Goal: Information Seeking & Learning: Learn about a topic

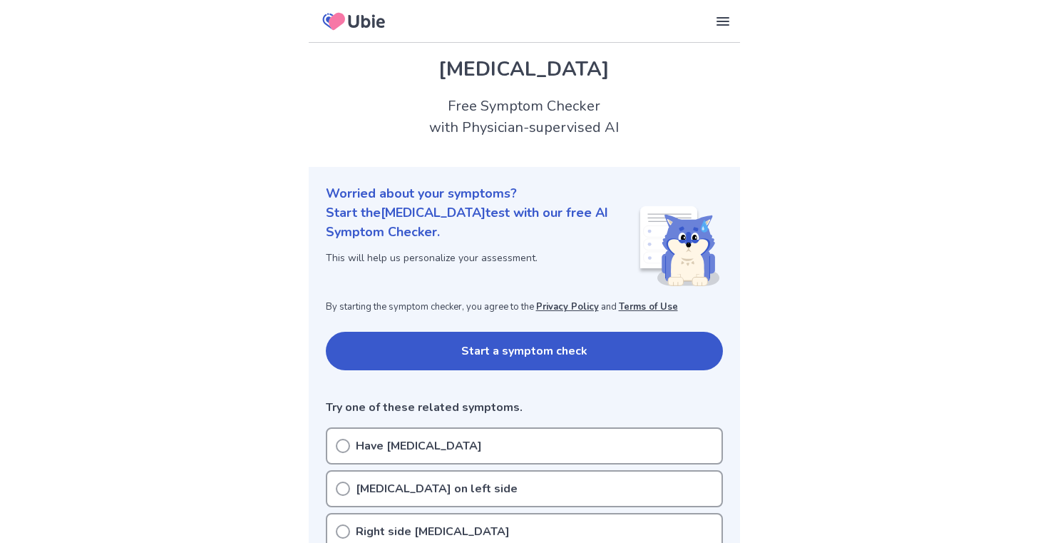
click at [433, 348] on button "Start a symptom check" at bounding box center [524, 351] width 397 height 39
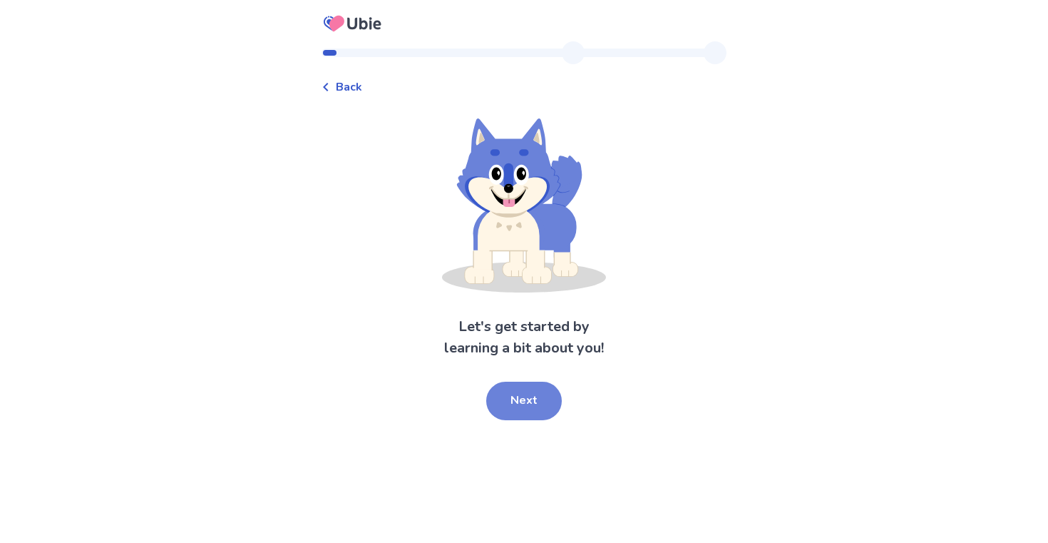
click at [544, 405] on button "Next" at bounding box center [524, 400] width 76 height 39
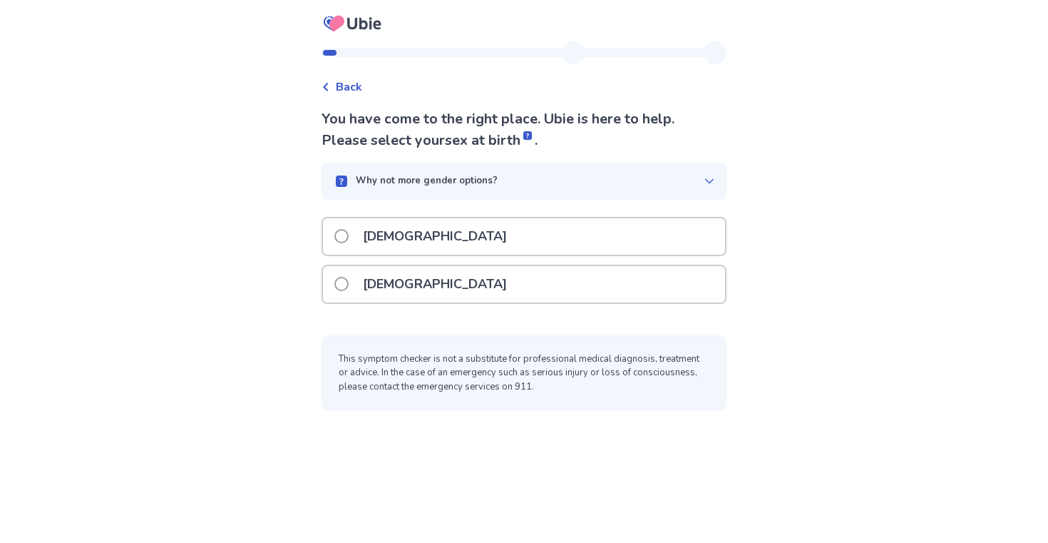
click at [471, 269] on div "Female" at bounding box center [524, 284] width 402 height 36
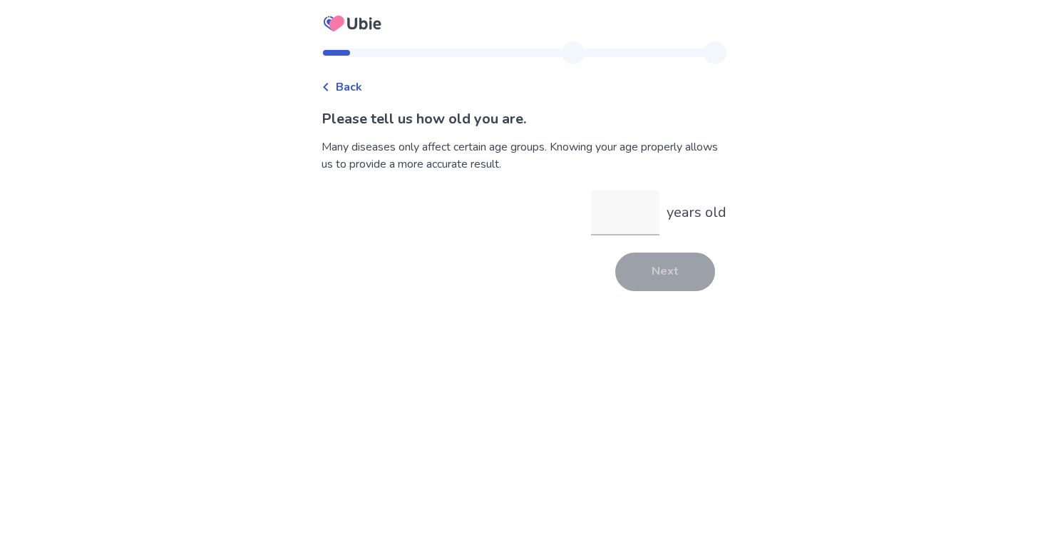
click at [347, 108] on p "Please tell us how old you are." at bounding box center [524, 118] width 405 height 21
click at [339, 93] on div "Back" at bounding box center [342, 86] width 41 height 17
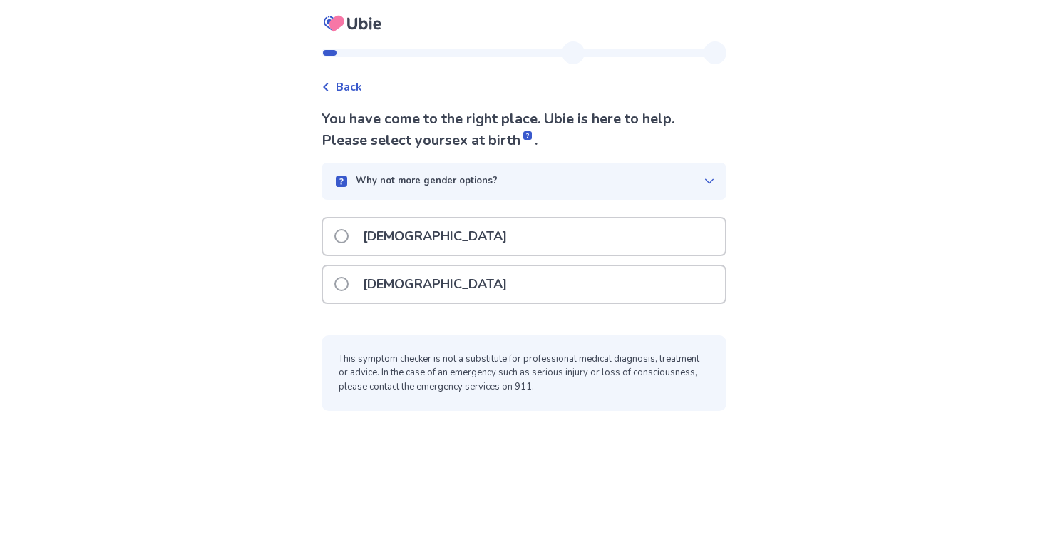
click at [349, 277] on span at bounding box center [341, 284] width 14 height 14
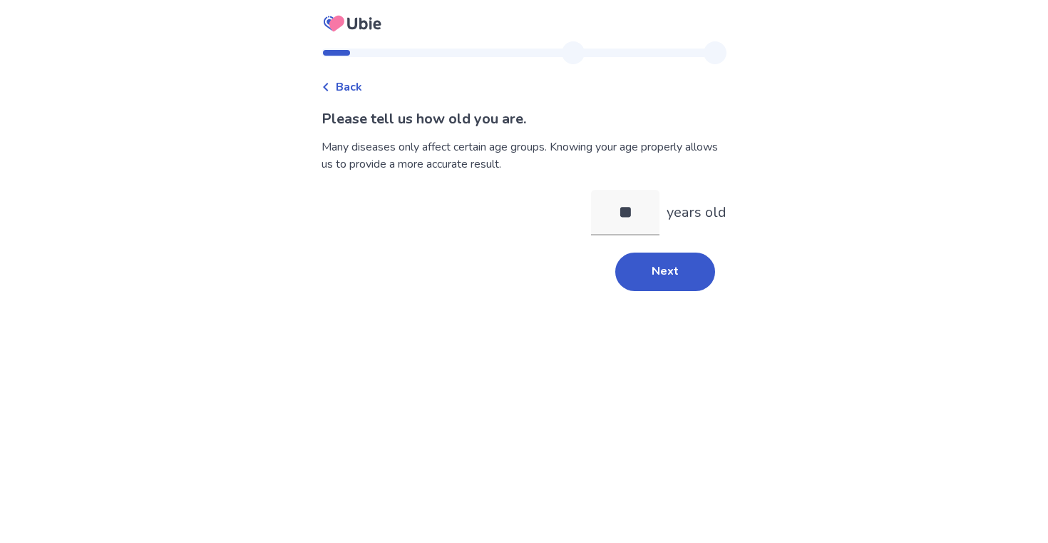
type input "**"
click at [665, 372] on div "Back Please tell us how old you are. Many diseases only affect certain age grou…" at bounding box center [524, 271] width 1048 height 543
click at [658, 287] on button "Next" at bounding box center [665, 271] width 100 height 39
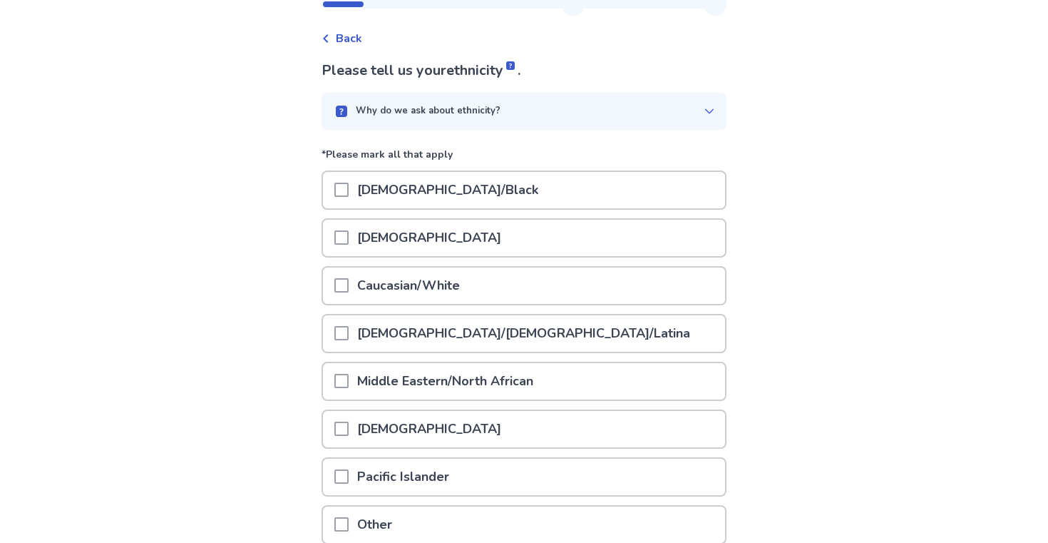
scroll to position [49, 0]
click at [349, 275] on div at bounding box center [341, 285] width 14 height 36
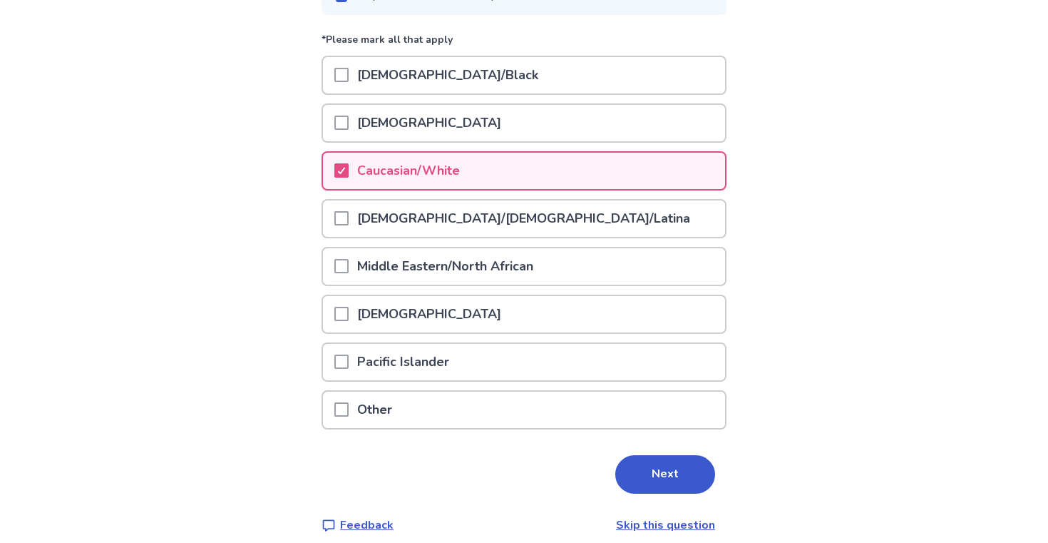
scroll to position [176, 0]
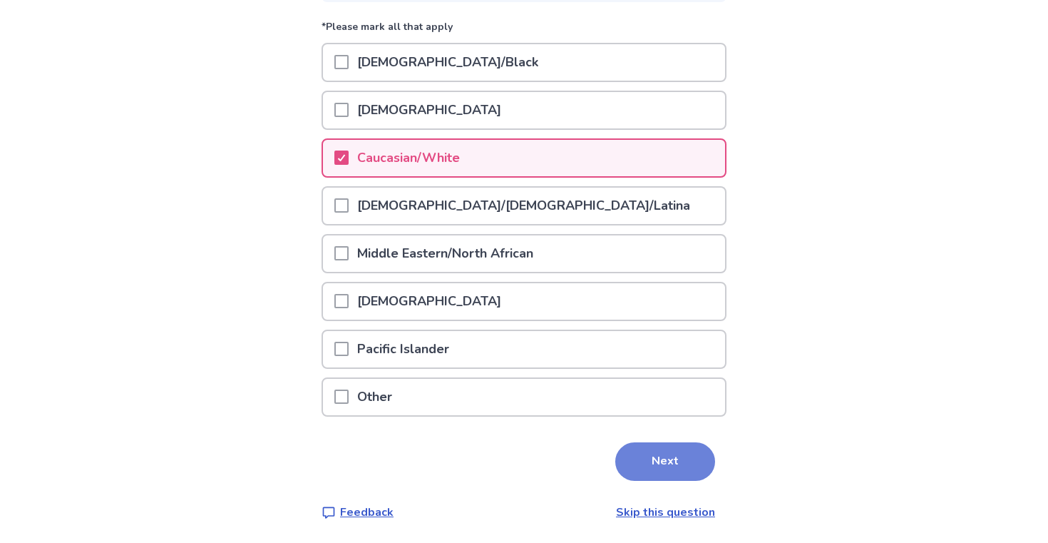
click at [676, 466] on button "Next" at bounding box center [665, 461] width 100 height 39
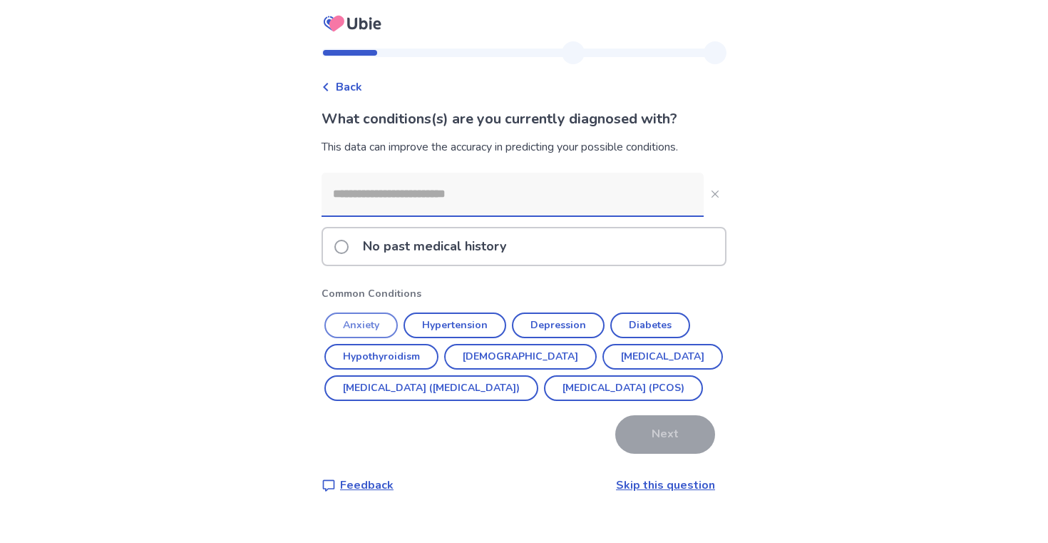
click at [377, 319] on button "Anxiety" at bounding box center [360, 325] width 73 height 26
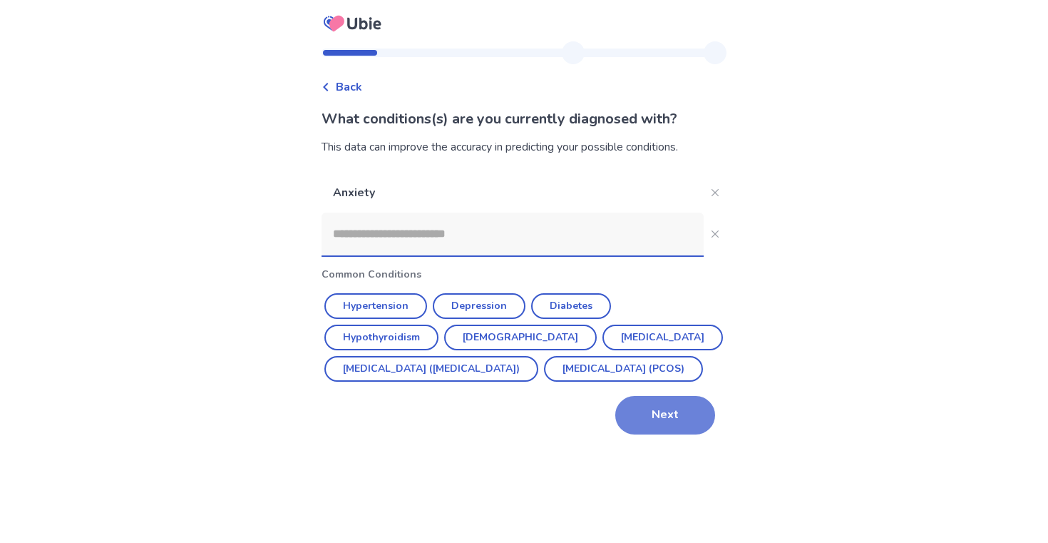
click at [616, 434] on button "Next" at bounding box center [665, 415] width 100 height 39
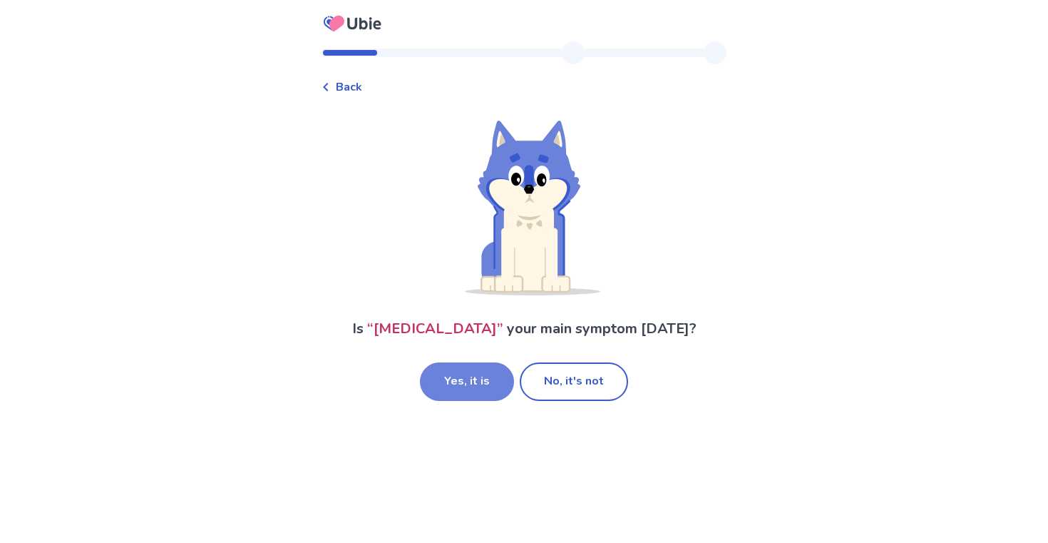
click at [508, 384] on button "Yes, it is" at bounding box center [467, 381] width 94 height 39
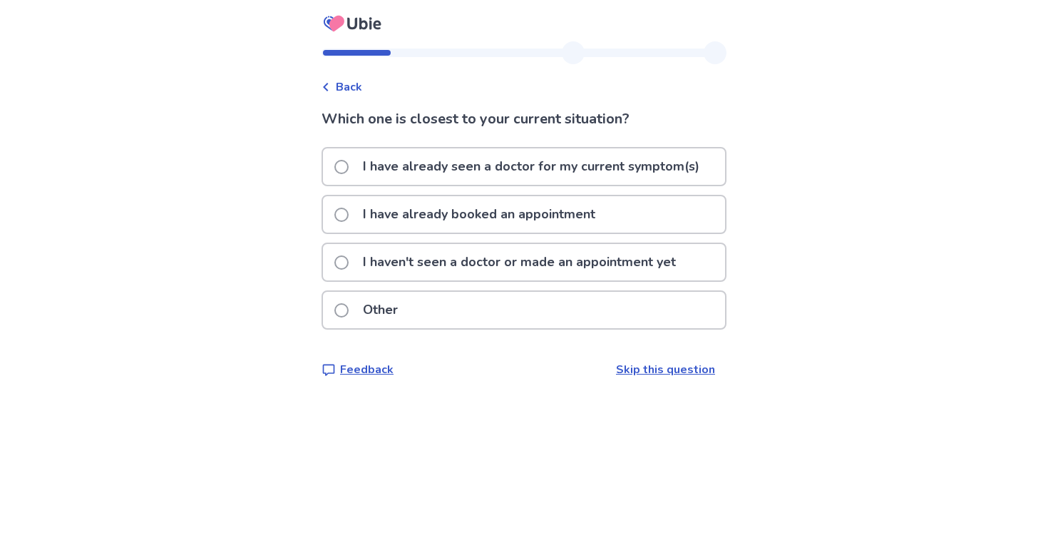
click at [473, 265] on p "I haven't seen a doctor or made an appointment yet" at bounding box center [519, 262] width 330 height 36
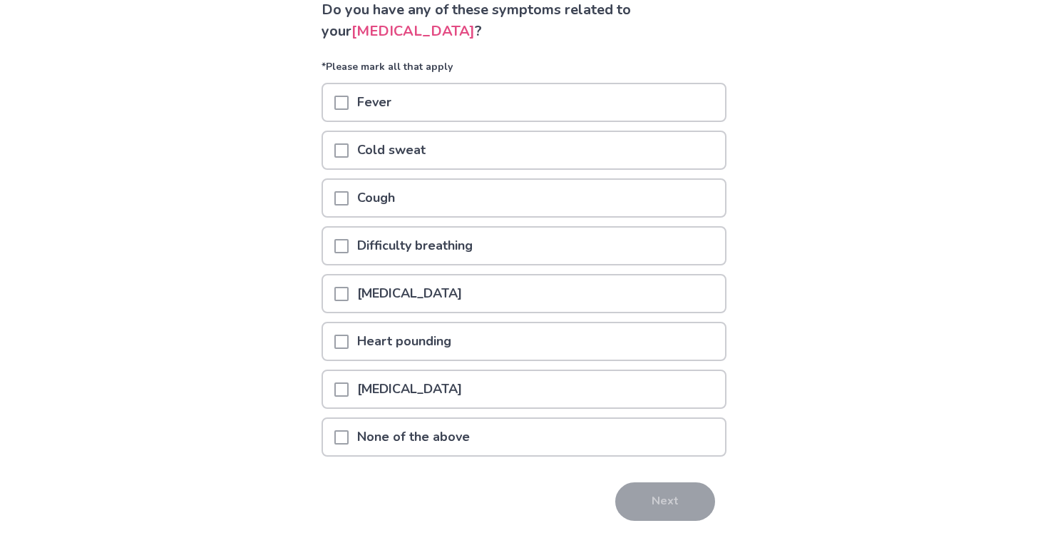
scroll to position [142, 0]
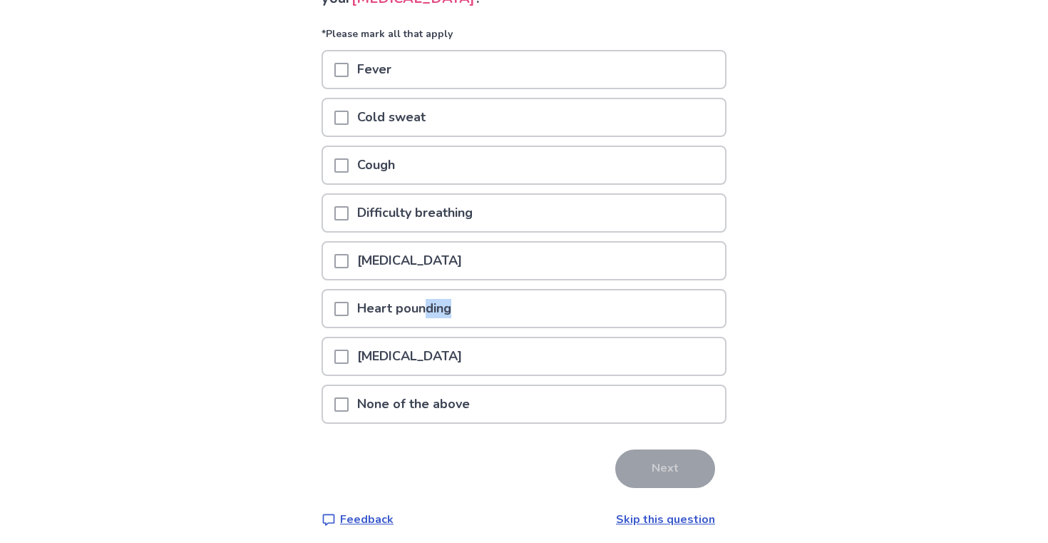
click at [436, 317] on p "Heart pounding" at bounding box center [404, 308] width 111 height 36
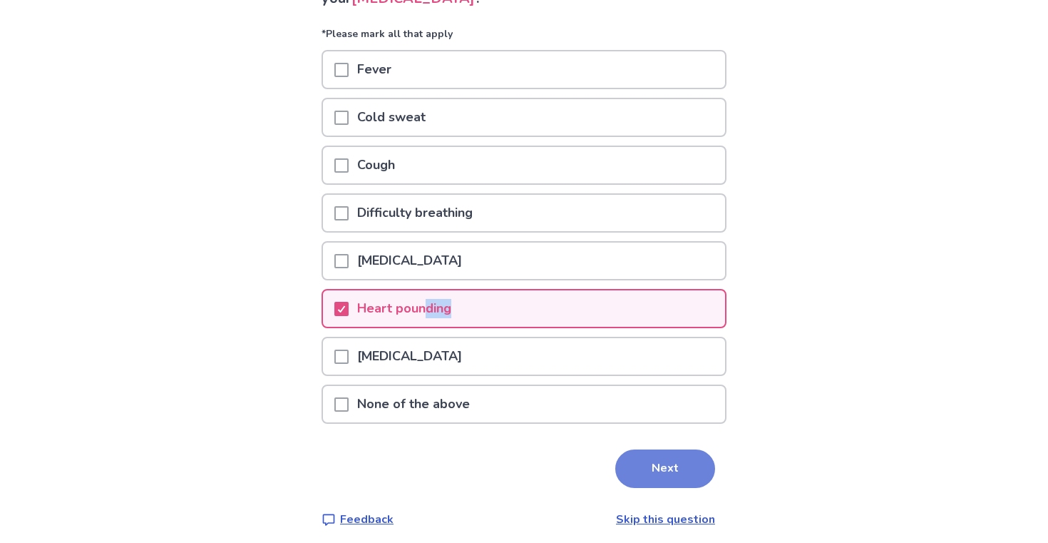
click at [641, 478] on button "Next" at bounding box center [665, 468] width 100 height 39
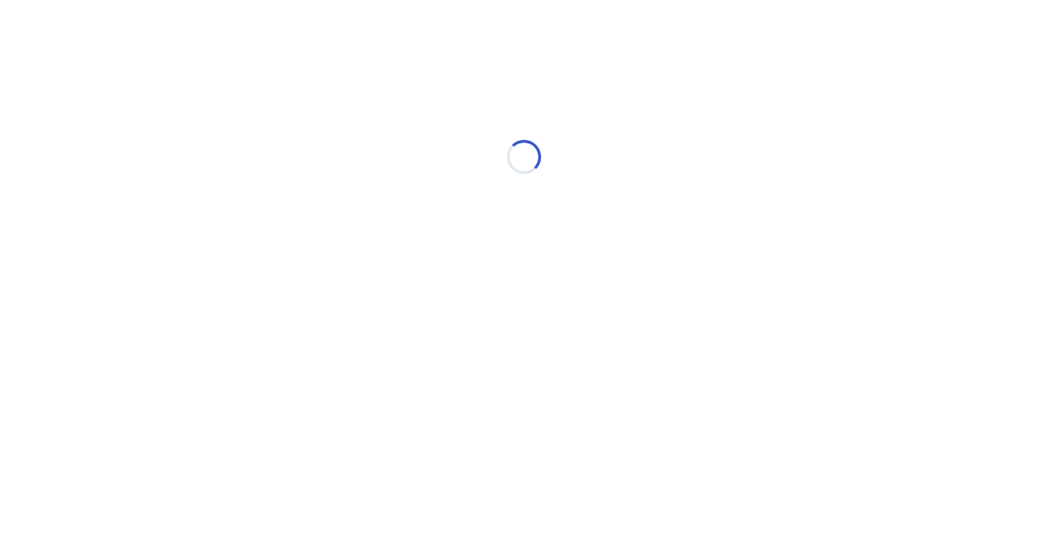
scroll to position [0, 0]
select select "*"
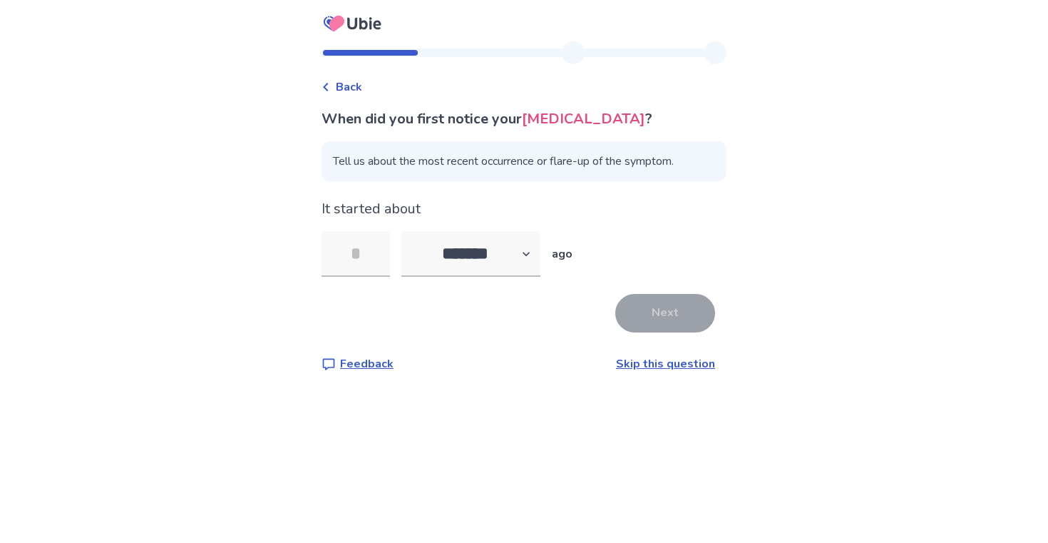
type input "*"
click at [657, 314] on button "Next" at bounding box center [665, 313] width 100 height 39
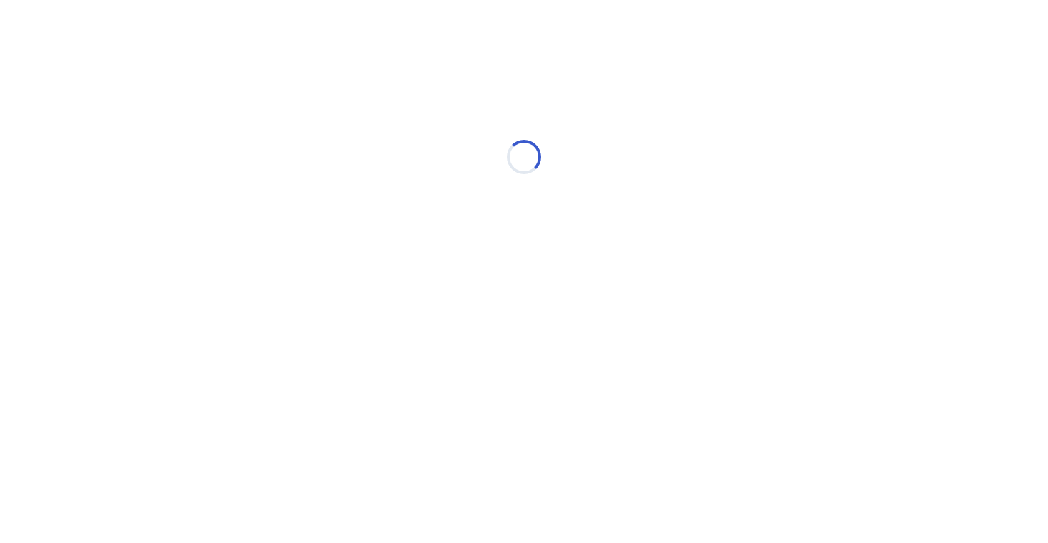
select select "*"
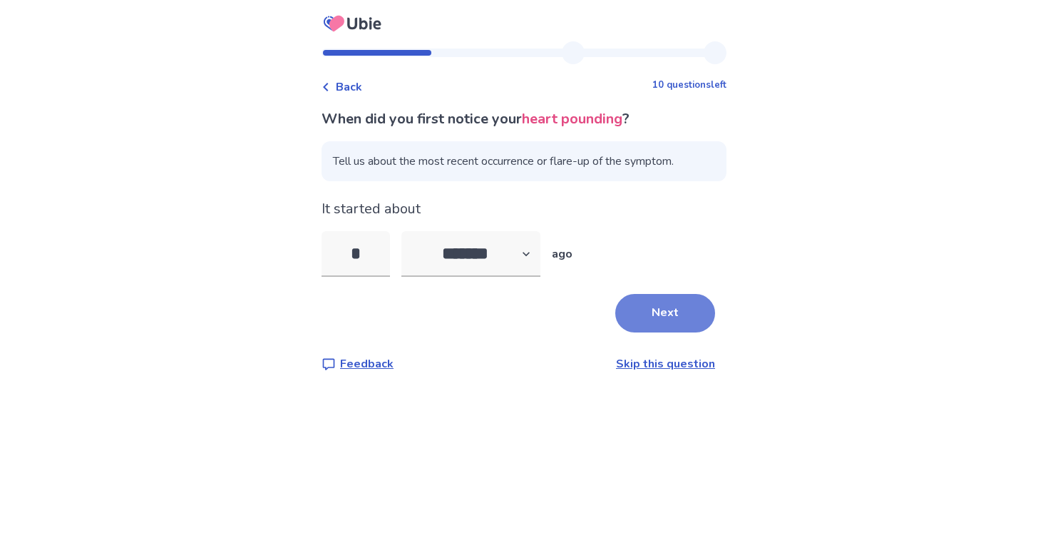
type input "*"
click at [682, 318] on button "Next" at bounding box center [665, 313] width 100 height 39
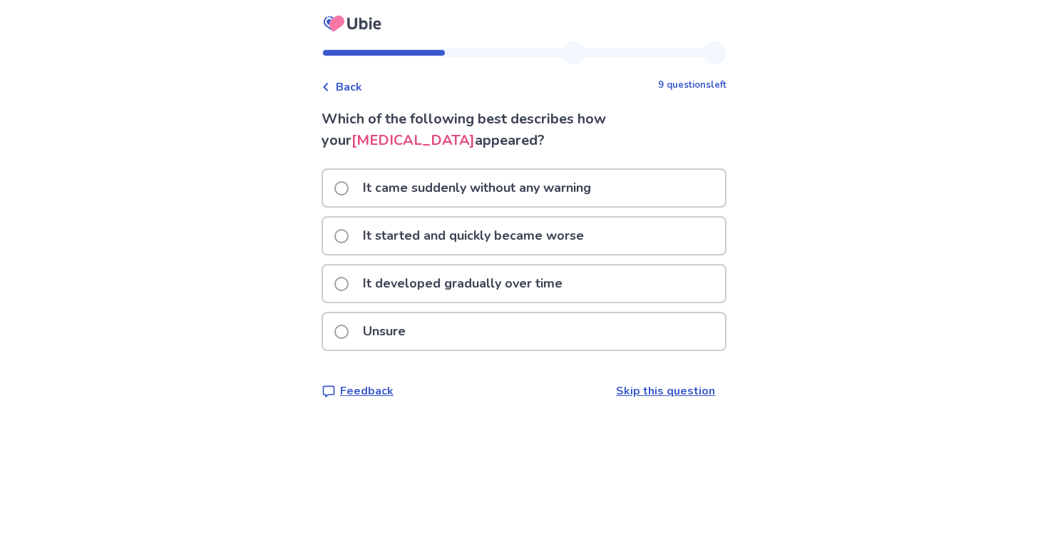
click at [572, 183] on p "It came suddenly without any warning" at bounding box center [476, 188] width 245 height 36
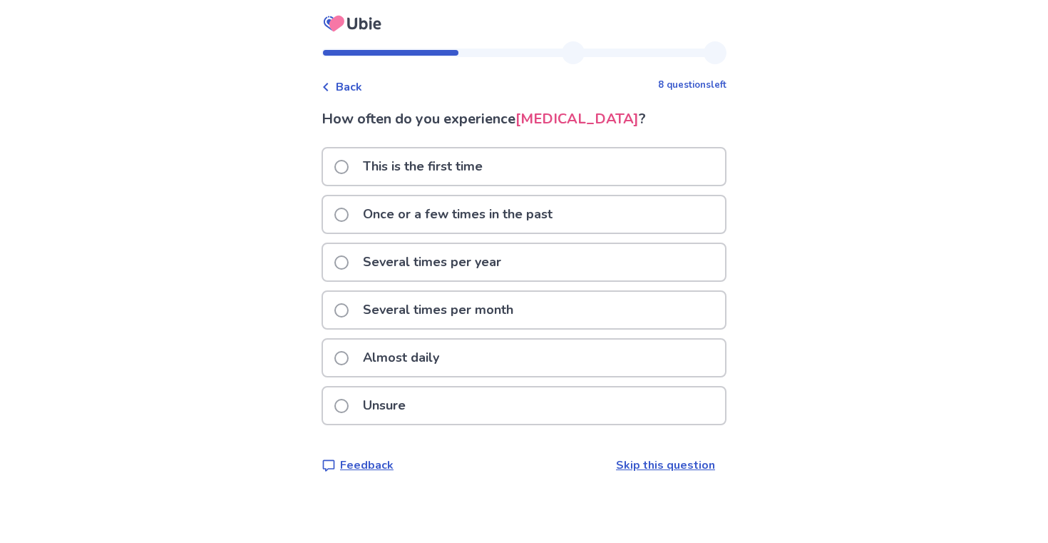
click at [560, 168] on div "This is the first time" at bounding box center [524, 166] width 402 height 36
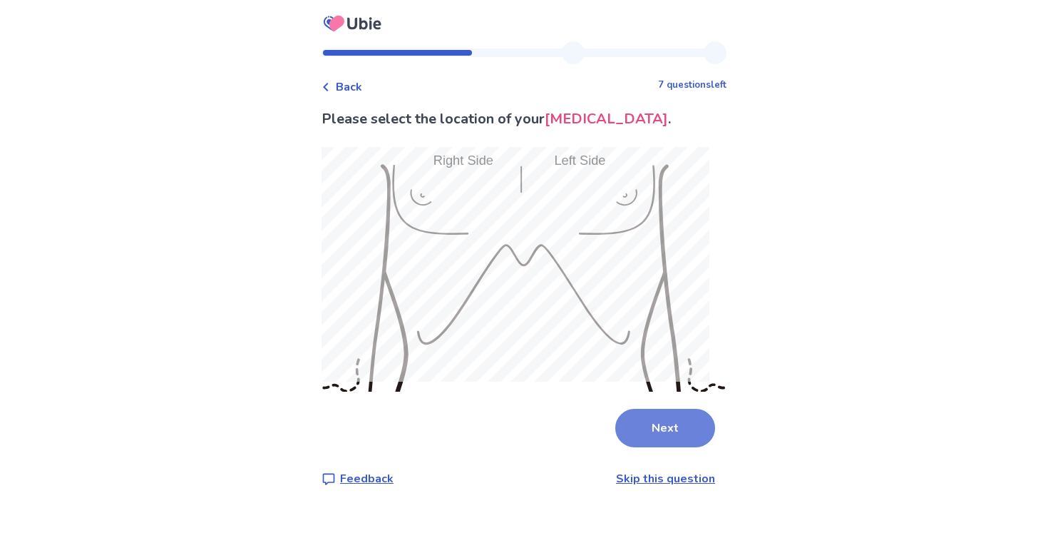
click at [624, 413] on button "Next" at bounding box center [665, 428] width 100 height 39
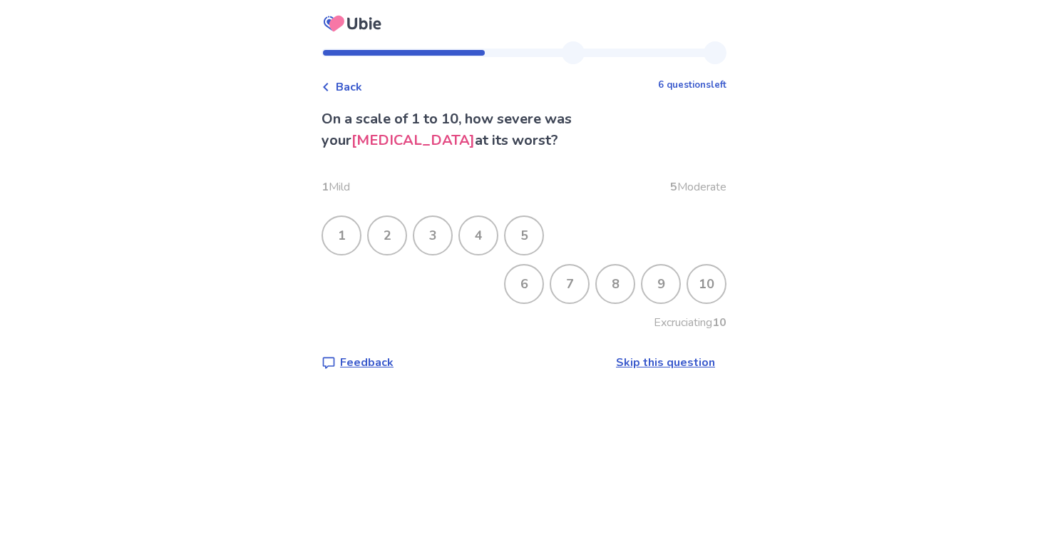
click at [405, 238] on div "2" at bounding box center [387, 235] width 37 height 37
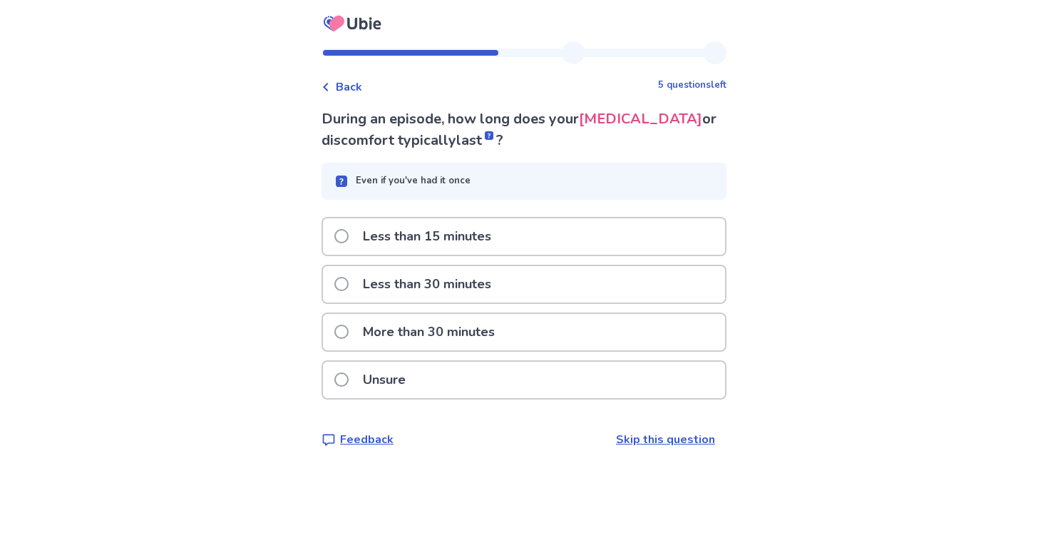
click at [446, 245] on p "Less than 15 minutes" at bounding box center [426, 236] width 145 height 36
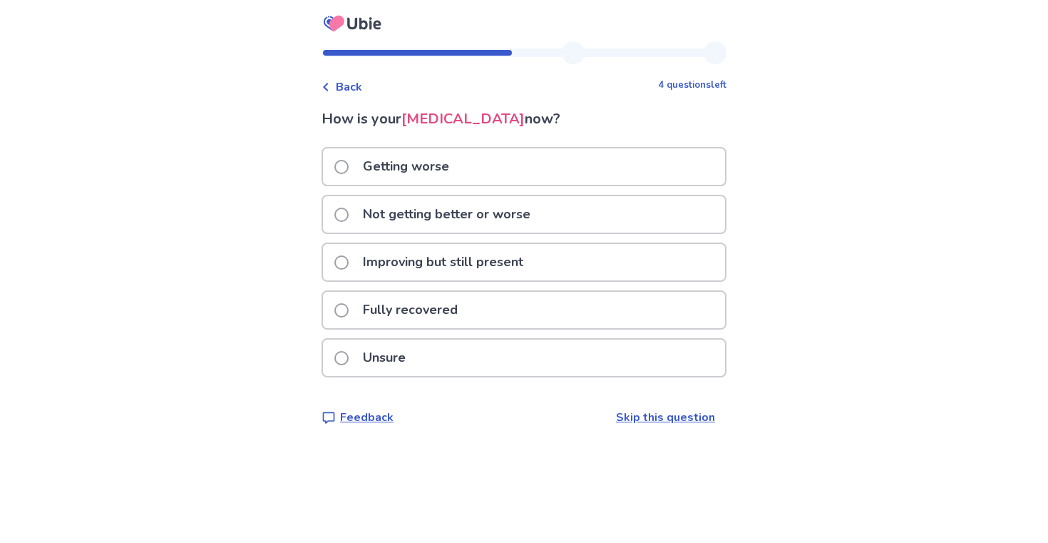
click at [434, 211] on p "Not getting better or worse" at bounding box center [446, 214] width 185 height 36
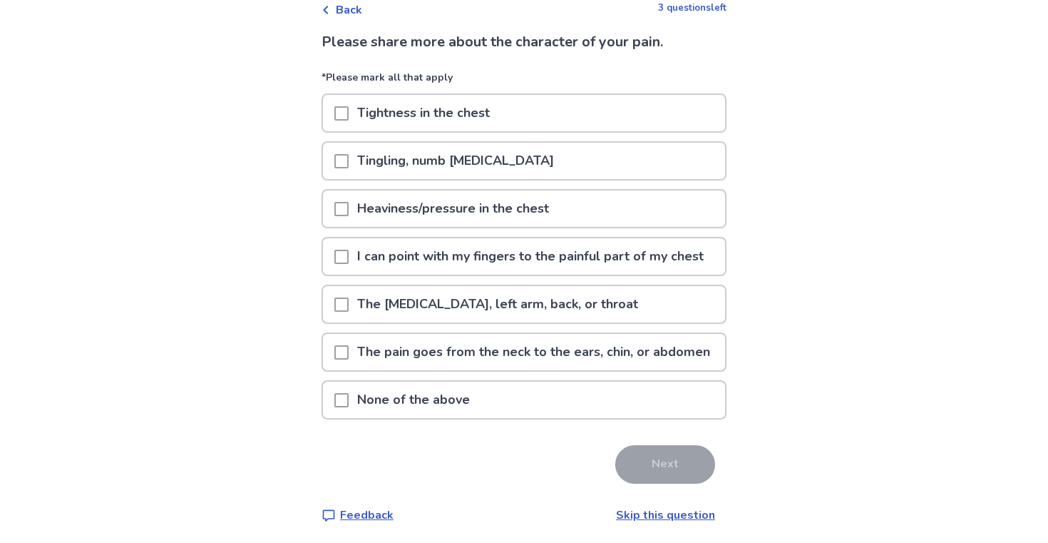
scroll to position [79, 0]
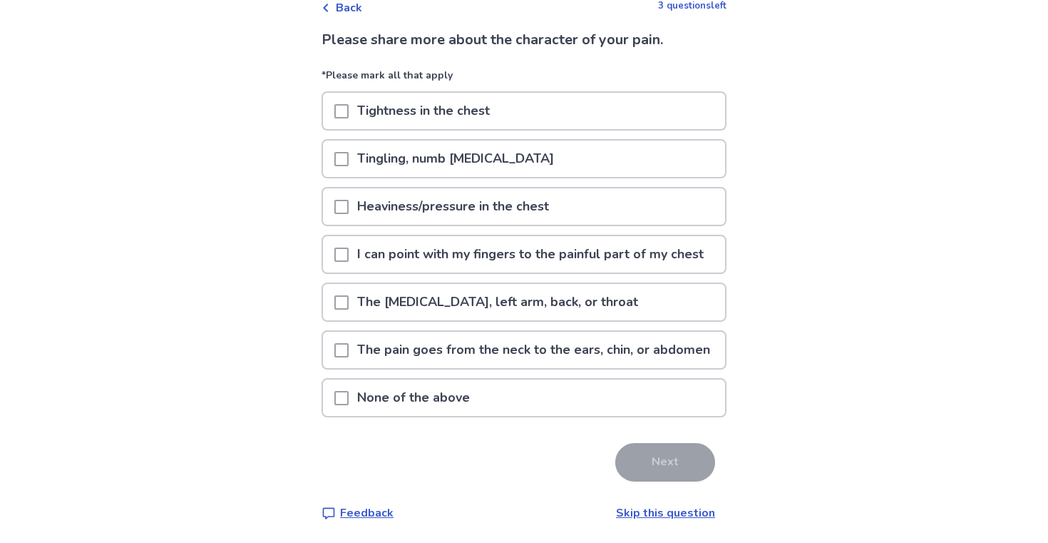
click at [420, 255] on p "I can point with my fingers to the painful part of my chest" at bounding box center [531, 254] width 364 height 36
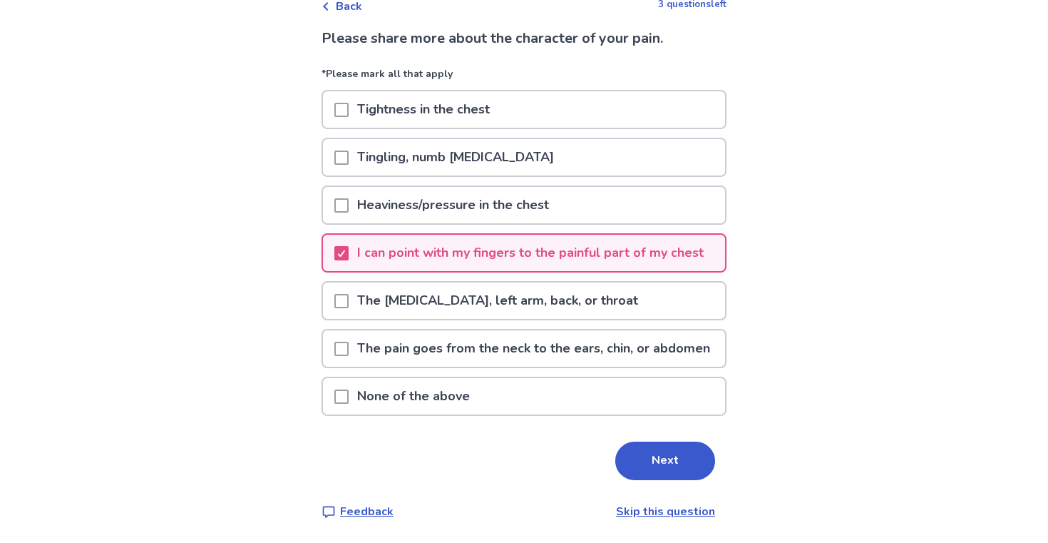
scroll to position [138, 0]
click at [635, 449] on button "Next" at bounding box center [665, 460] width 100 height 39
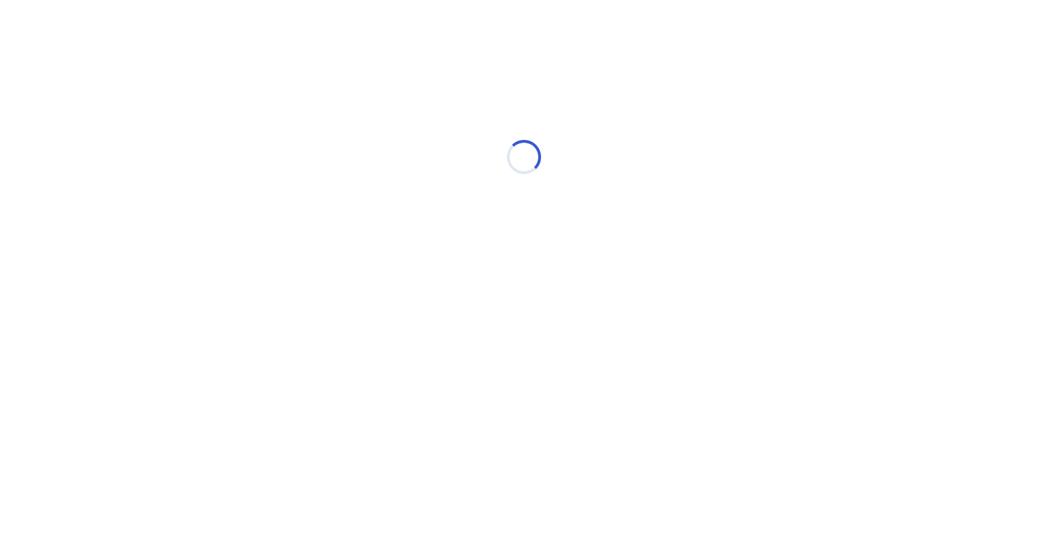
scroll to position [0, 0]
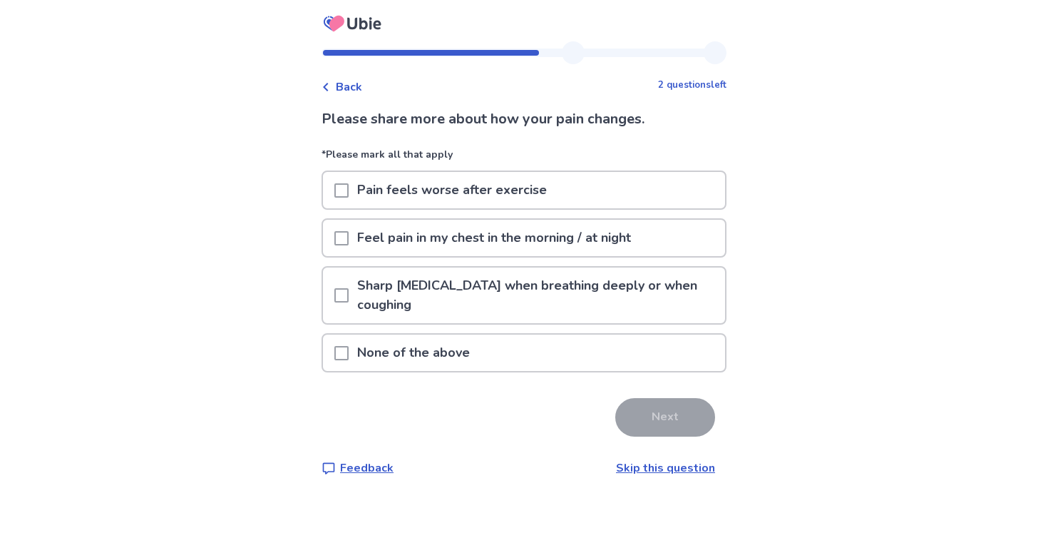
click at [459, 354] on p "None of the above" at bounding box center [414, 352] width 130 height 36
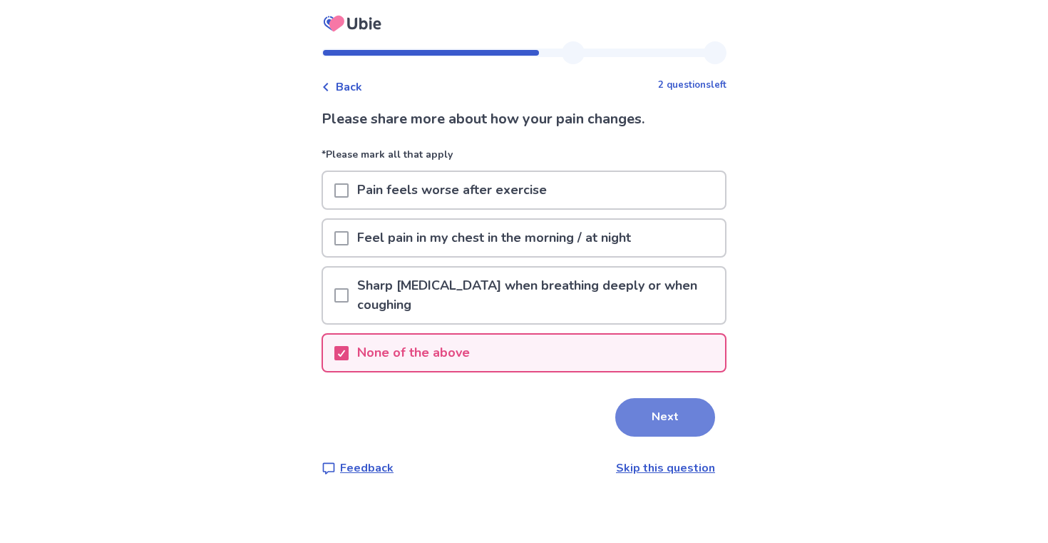
click at [674, 414] on button "Next" at bounding box center [665, 417] width 100 height 39
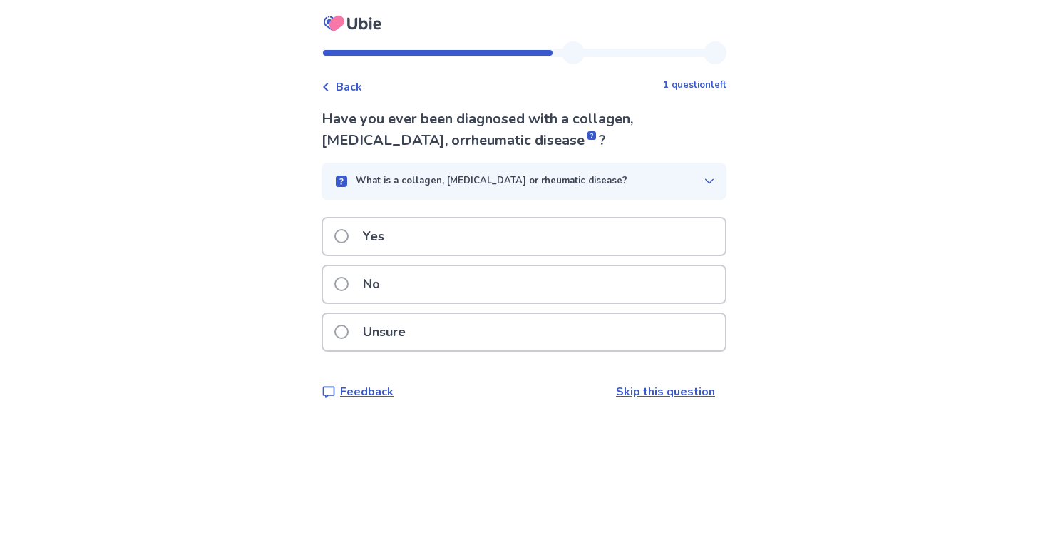
click at [586, 336] on div "Unsure" at bounding box center [524, 332] width 402 height 36
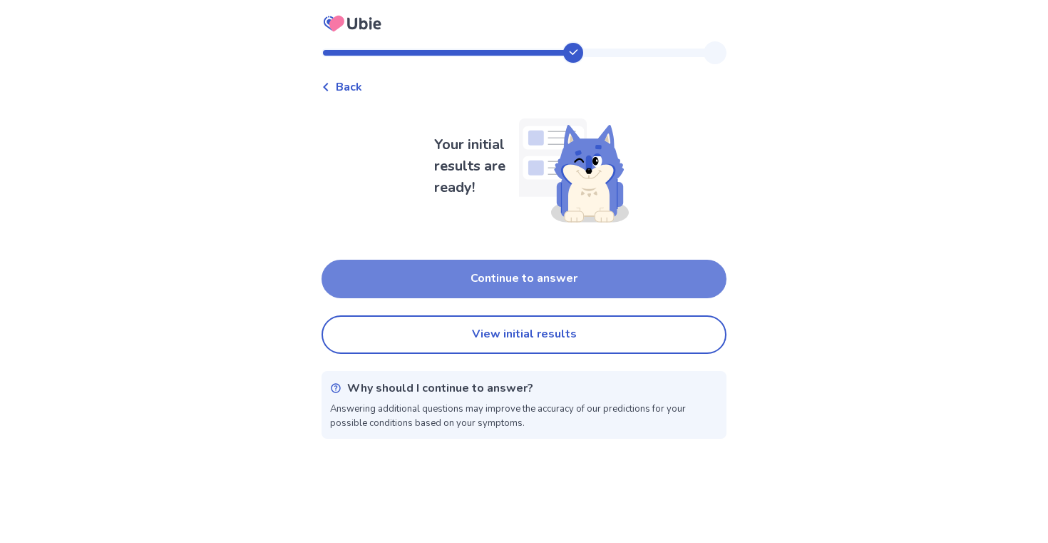
click at [578, 287] on button "Continue to answer" at bounding box center [524, 279] width 405 height 39
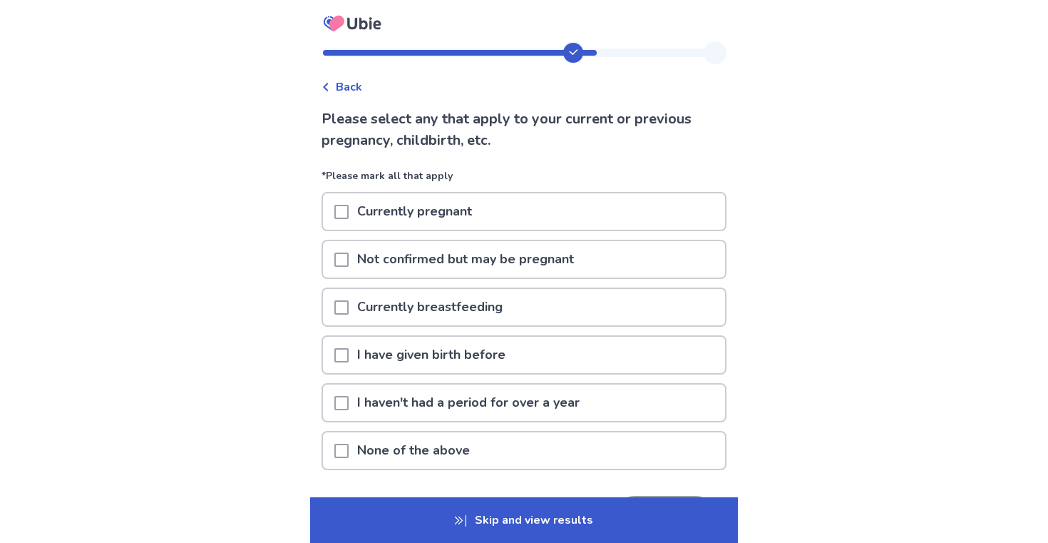
click at [459, 446] on p "None of the above" at bounding box center [414, 450] width 130 height 36
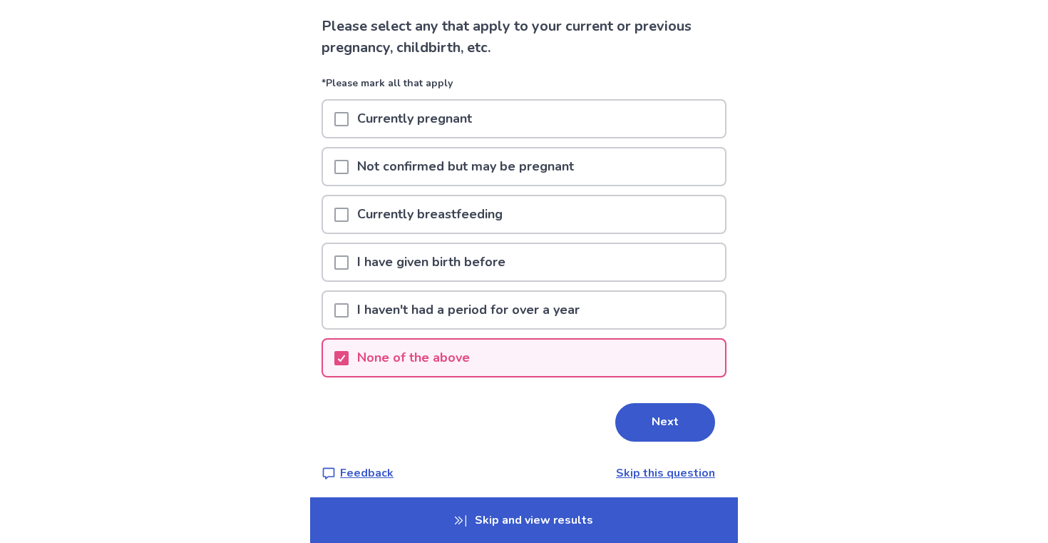
scroll to position [100, 0]
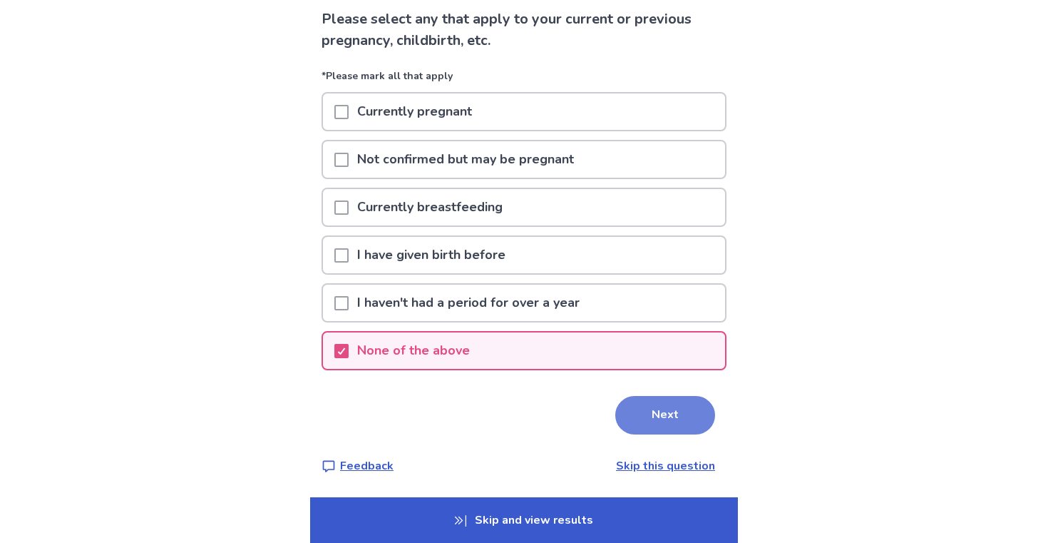
click at [618, 420] on button "Next" at bounding box center [665, 415] width 100 height 39
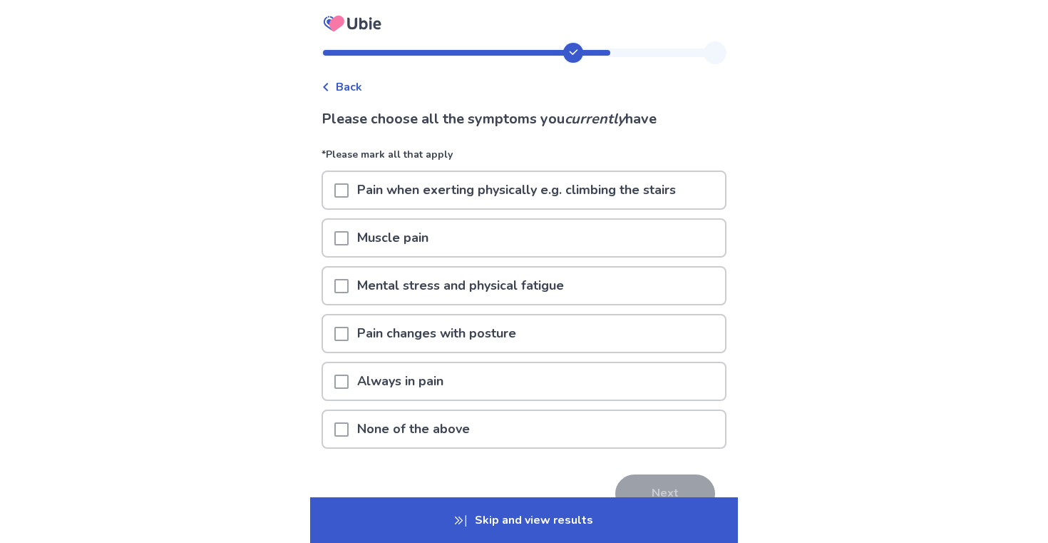
click at [512, 283] on p "Mental stress and physical fatigue" at bounding box center [461, 285] width 224 height 36
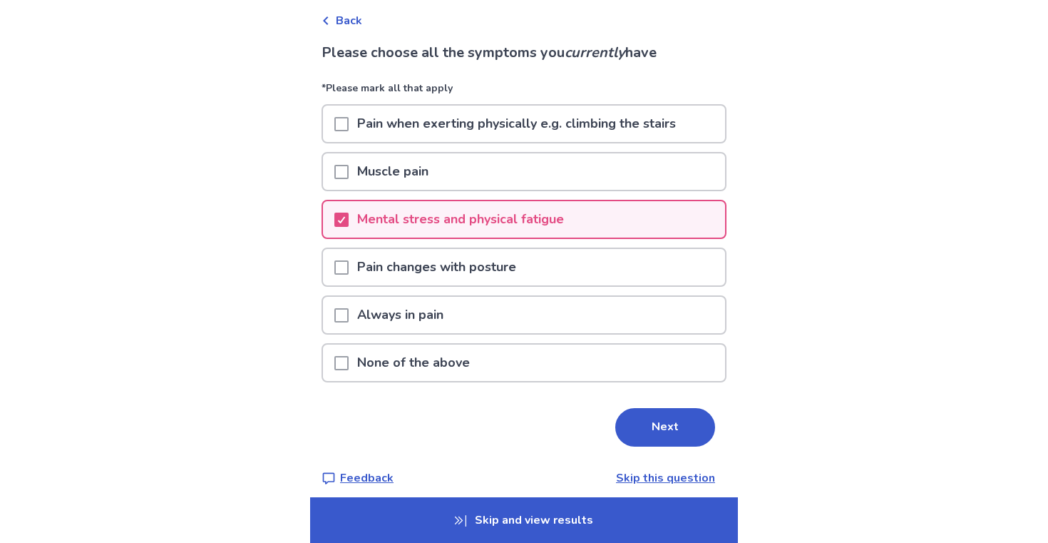
scroll to position [67, 0]
click at [618, 418] on button "Next" at bounding box center [665, 426] width 100 height 39
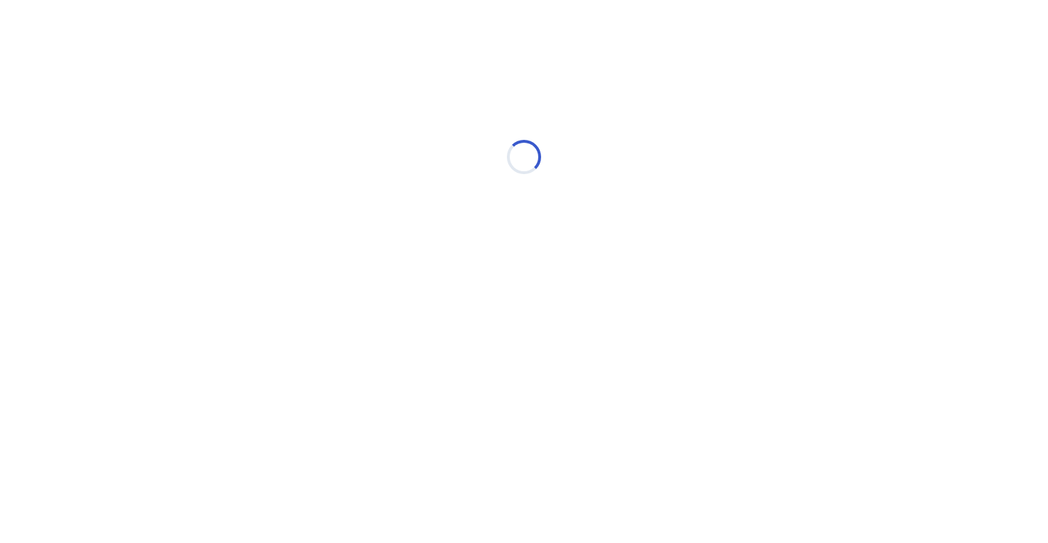
scroll to position [0, 0]
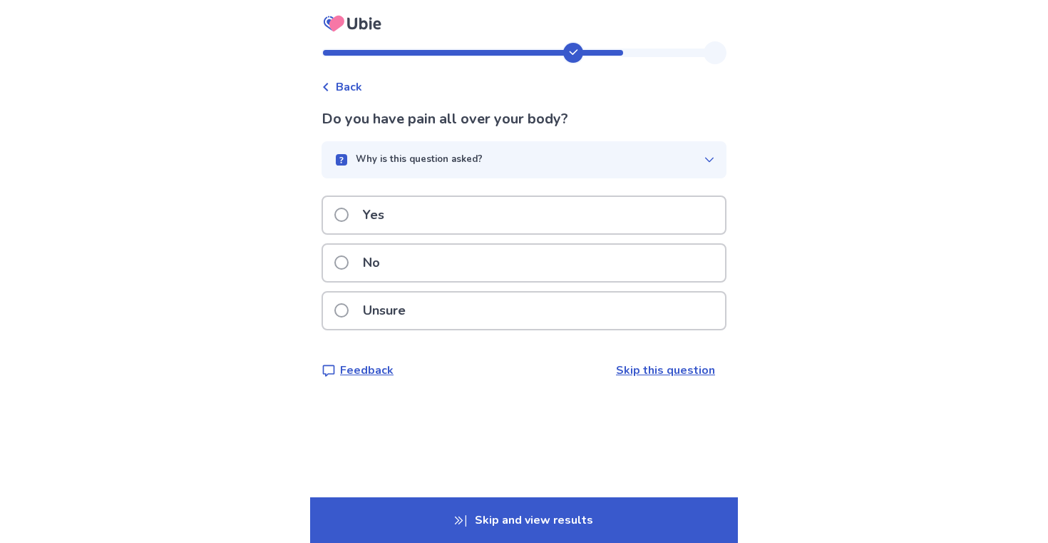
click at [536, 280] on div "No" at bounding box center [524, 263] width 402 height 36
click at [572, 203] on div "Yes" at bounding box center [524, 215] width 402 height 36
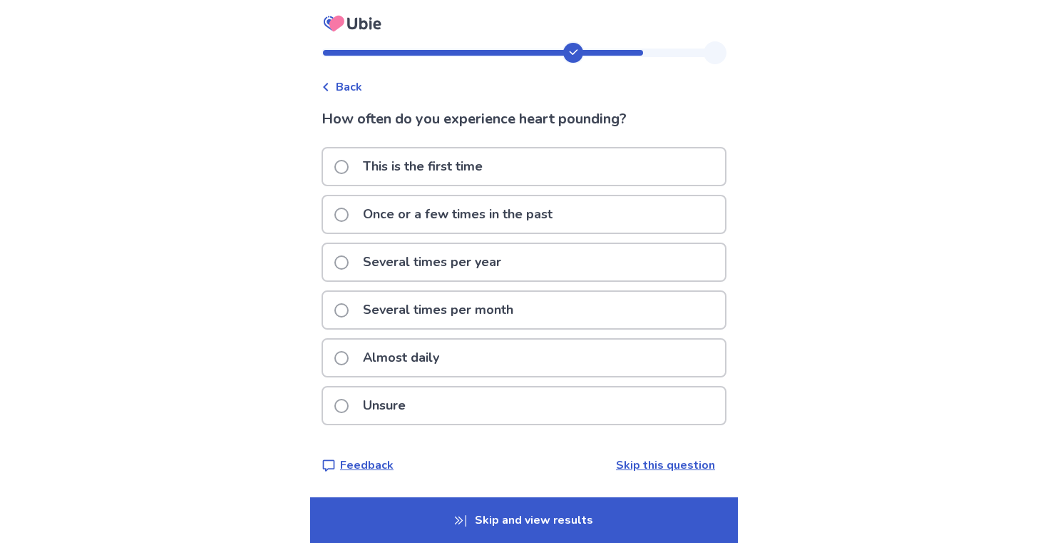
click at [540, 311] on div "Several times per month" at bounding box center [524, 310] width 402 height 36
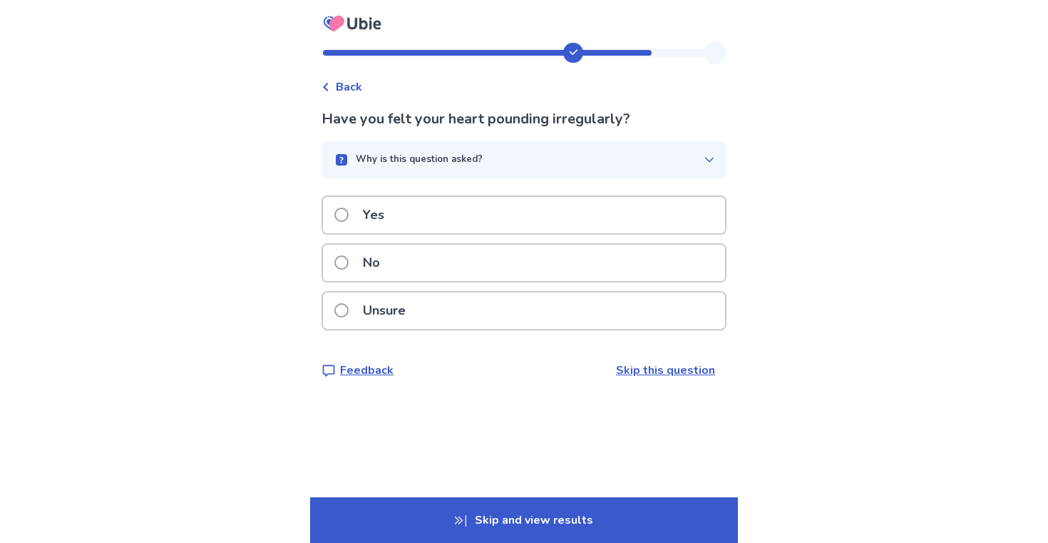
click at [523, 262] on div "No" at bounding box center [524, 263] width 402 height 36
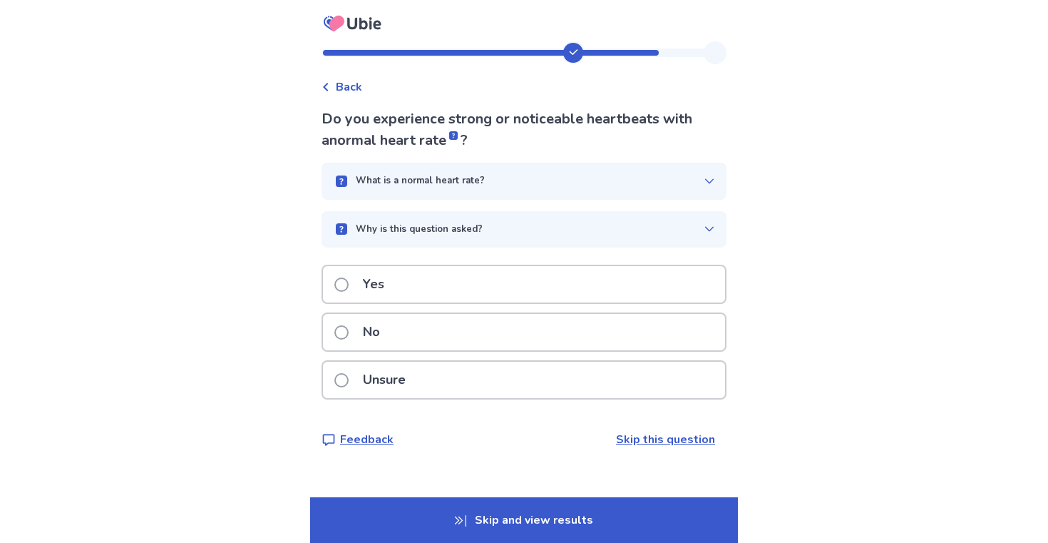
click at [485, 360] on div "Unsure" at bounding box center [524, 379] width 405 height 39
click at [486, 341] on div "No" at bounding box center [524, 332] width 402 height 36
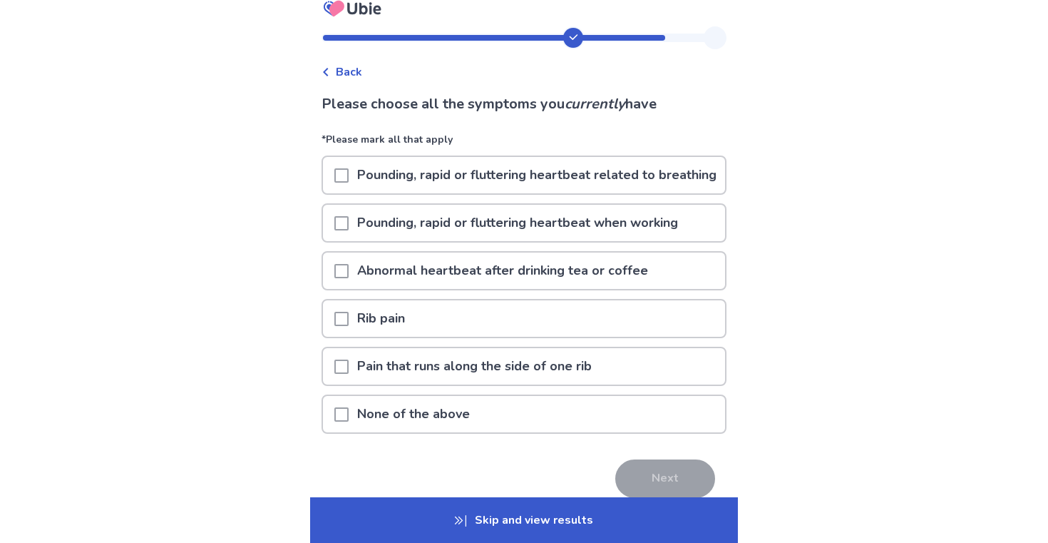
scroll to position [16, 0]
click at [456, 288] on p "Abnormal heartbeat after drinking tea or coffee" at bounding box center [503, 270] width 308 height 36
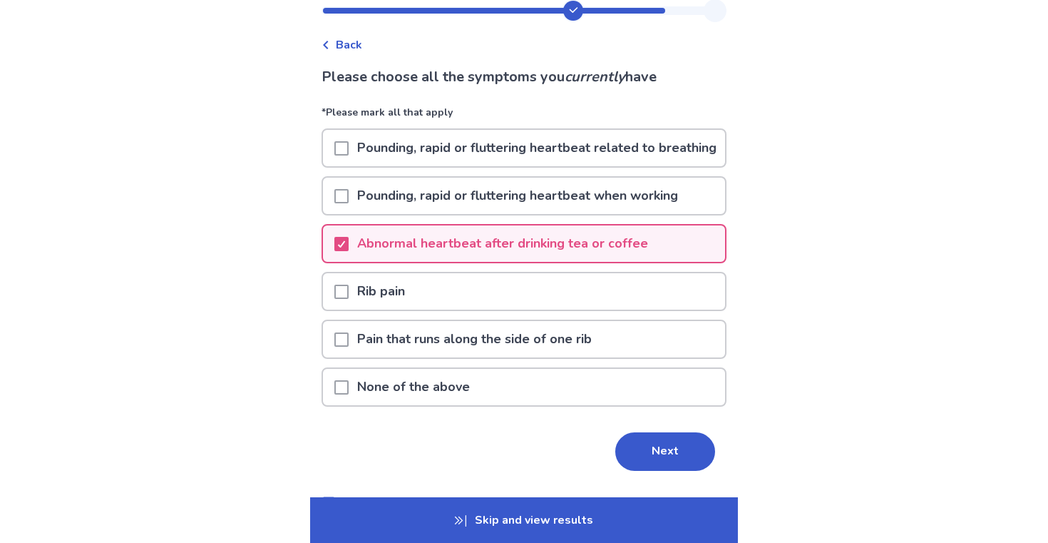
scroll to position [61, 0]
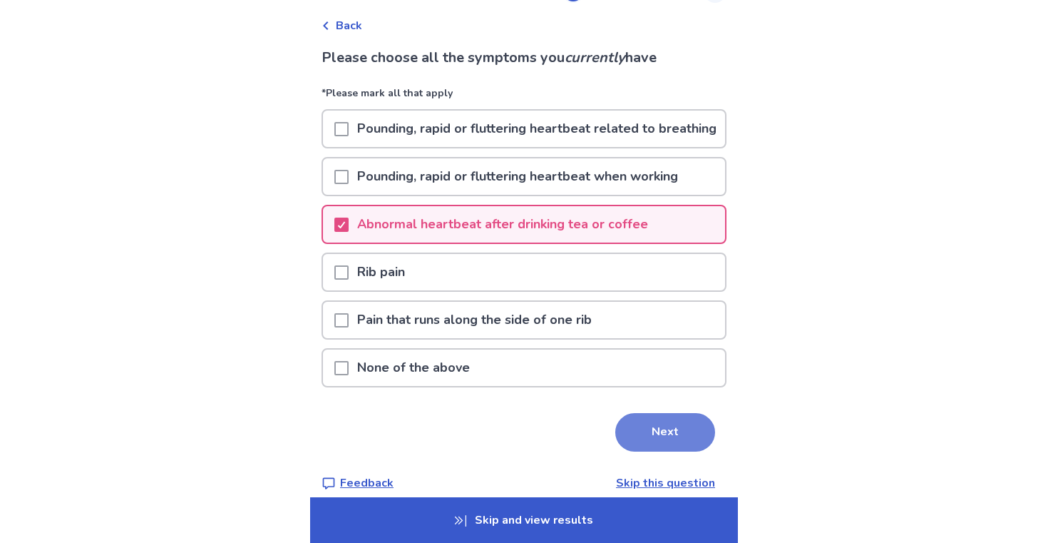
click at [637, 444] on button "Next" at bounding box center [665, 432] width 100 height 39
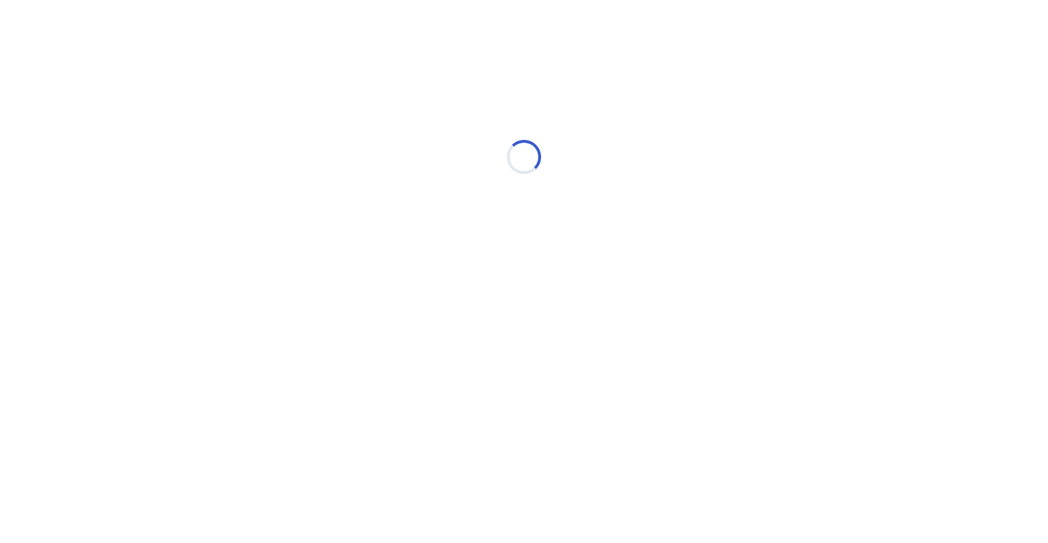
scroll to position [0, 0]
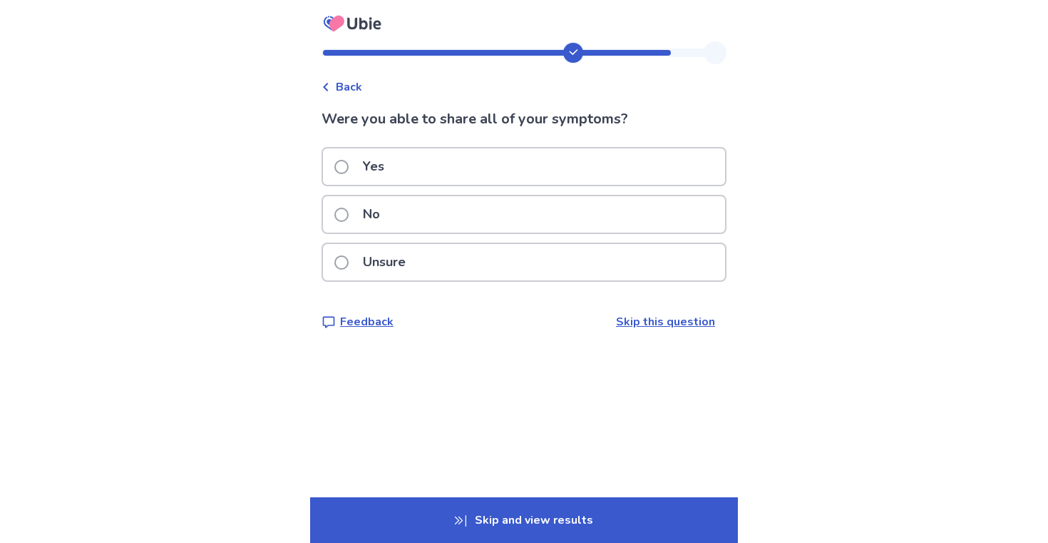
click at [541, 213] on div "No" at bounding box center [524, 214] width 402 height 36
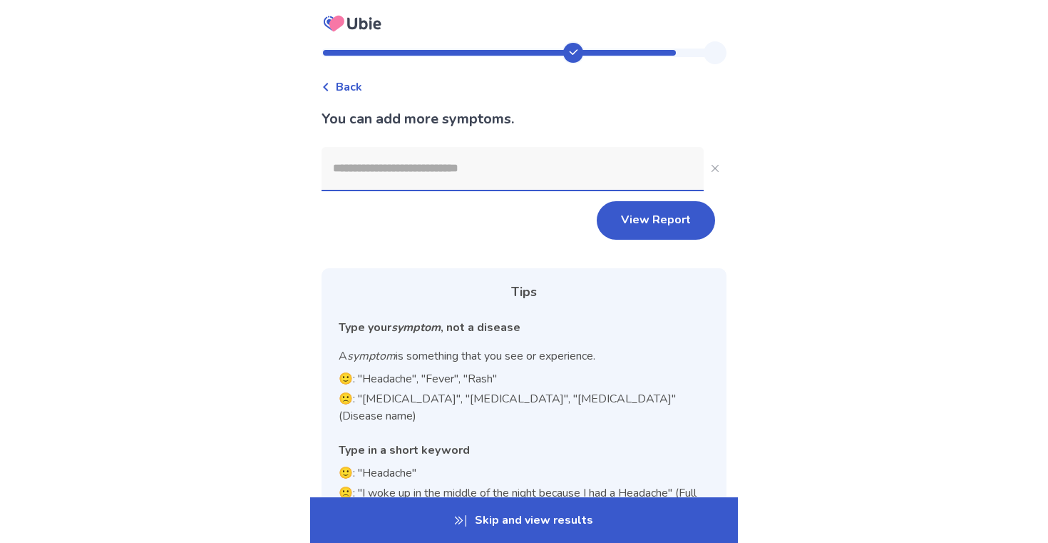
click at [492, 164] on input at bounding box center [513, 168] width 382 height 43
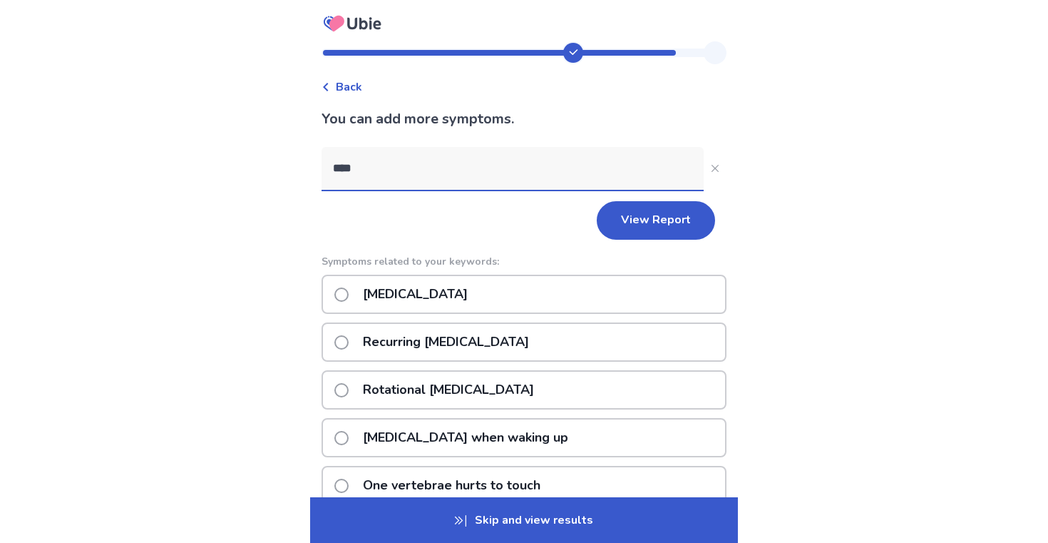
scroll to position [1, 0]
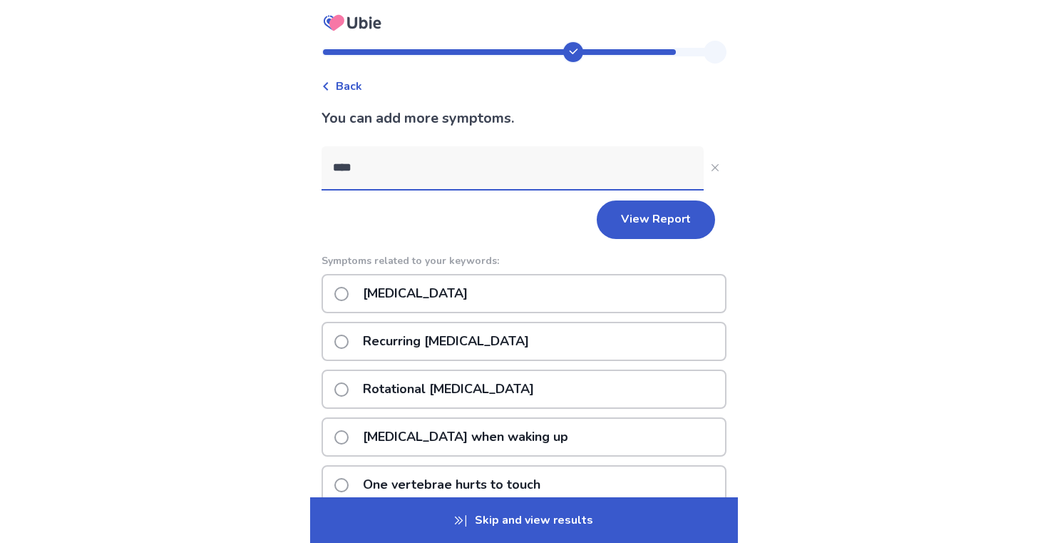
type input "****"
click at [451, 285] on div "Vertigo" at bounding box center [524, 293] width 405 height 39
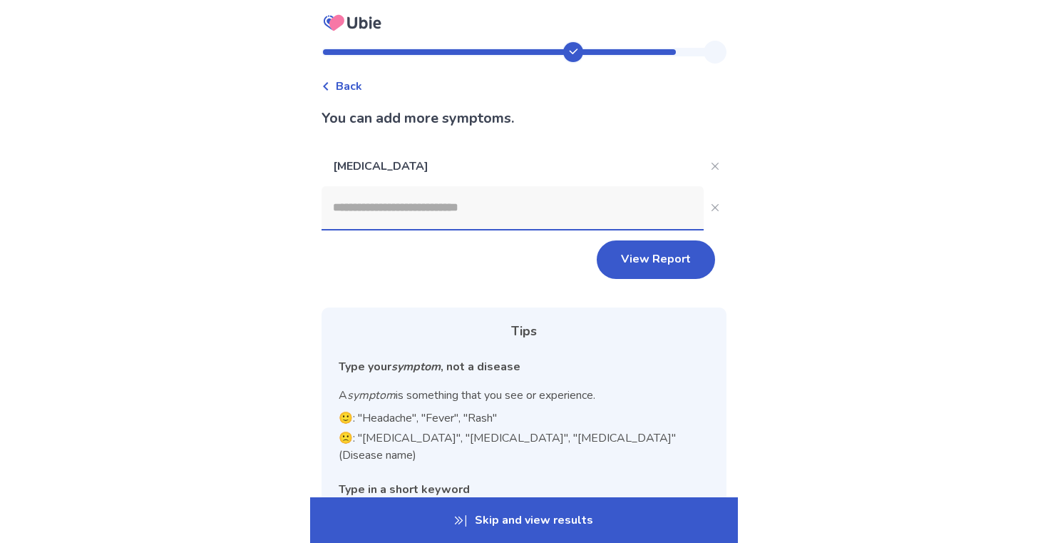
click at [444, 228] on input at bounding box center [513, 207] width 382 height 43
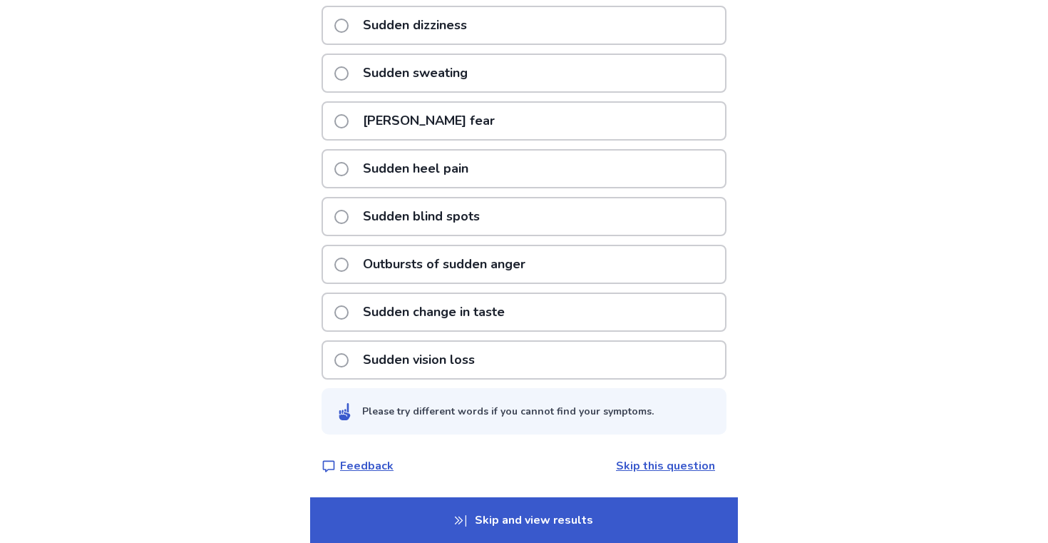
scroll to position [0, 0]
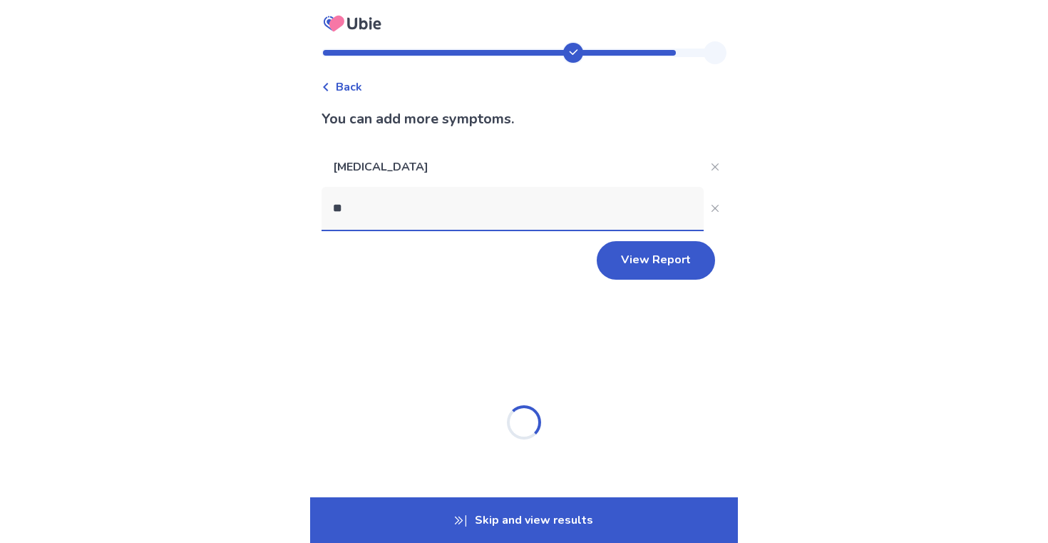
type input "*"
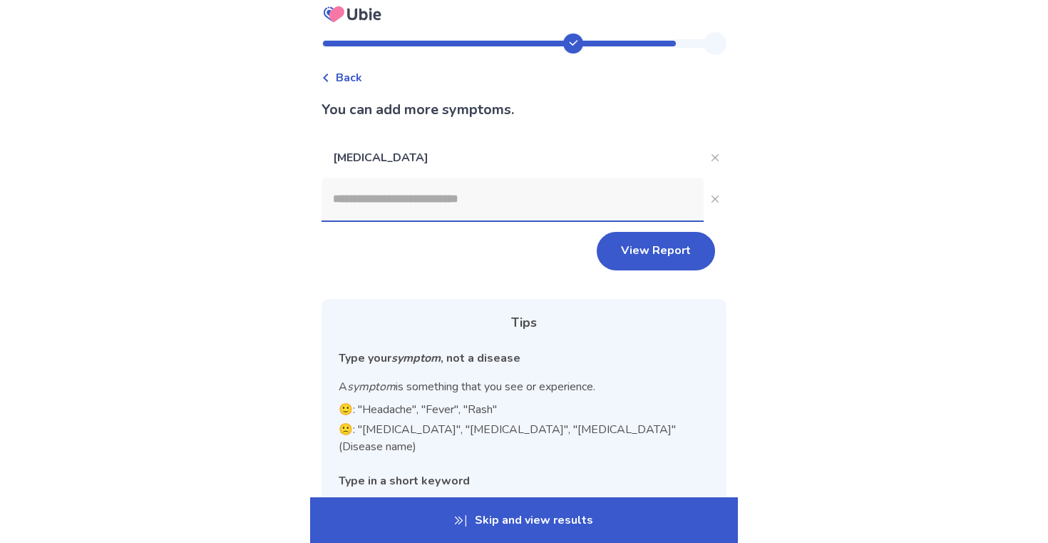
scroll to position [35, 0]
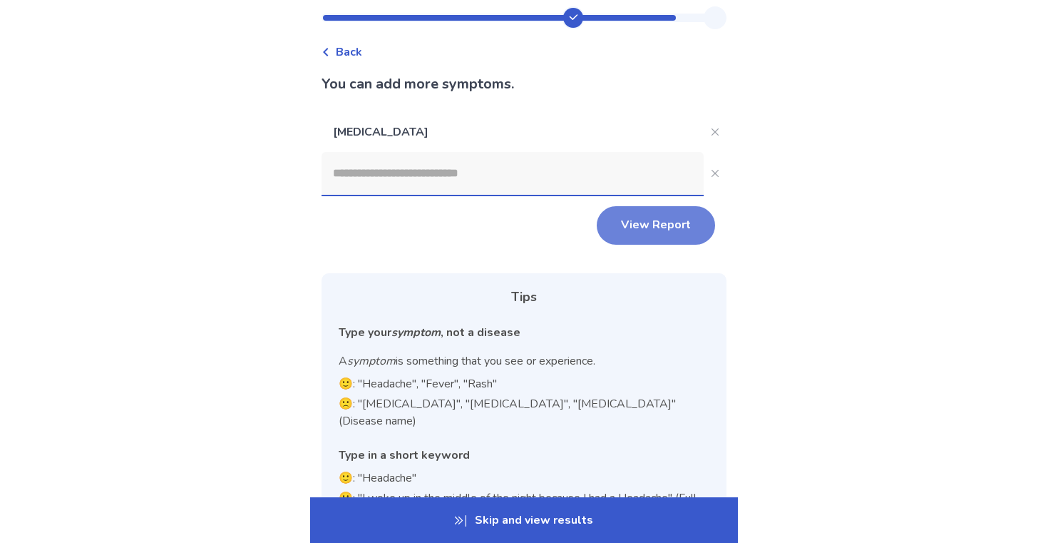
click at [648, 230] on button "View Report" at bounding box center [656, 225] width 118 height 39
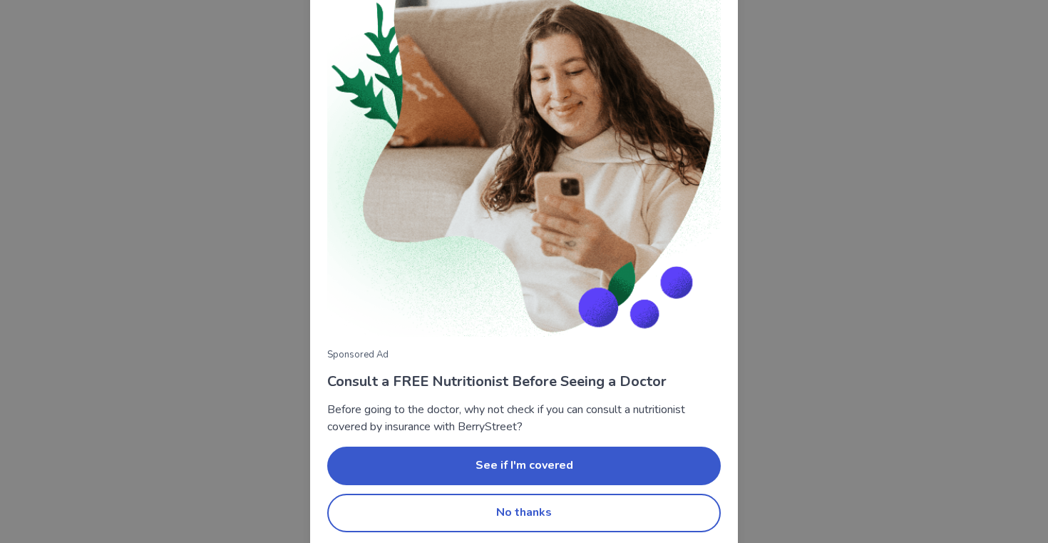
scroll to position [81, 0]
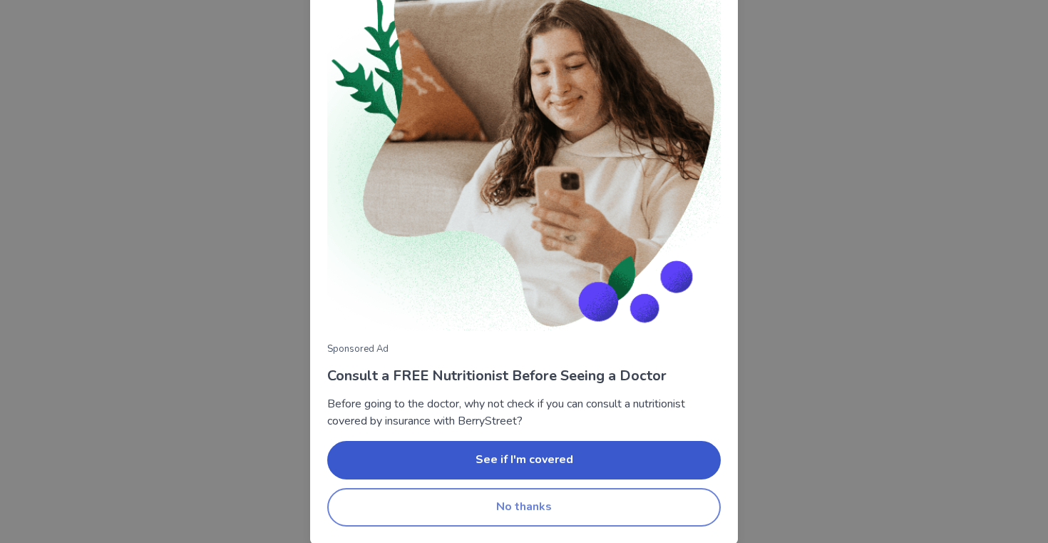
click at [508, 517] on button "No thanks" at bounding box center [524, 507] width 394 height 39
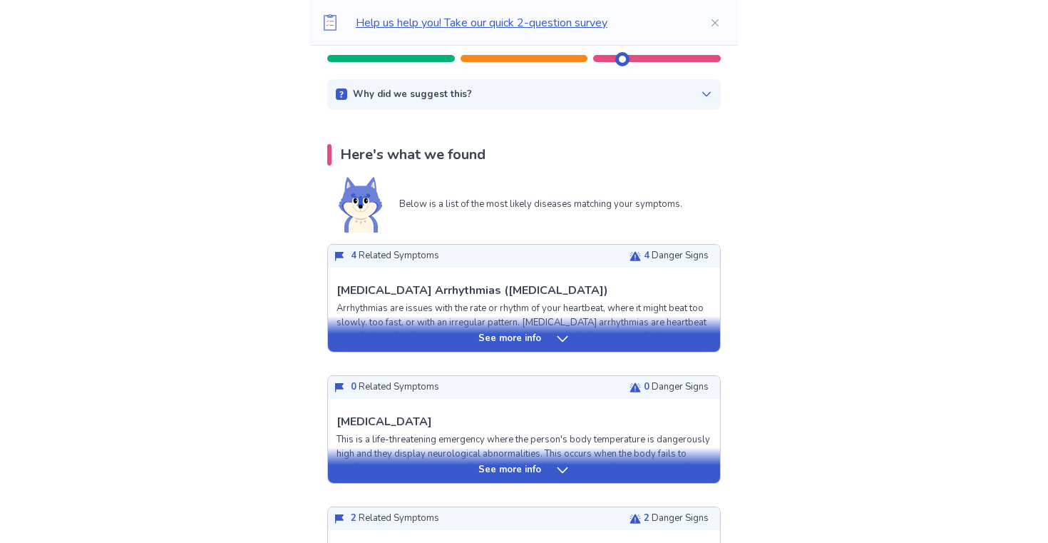
scroll to position [212, 0]
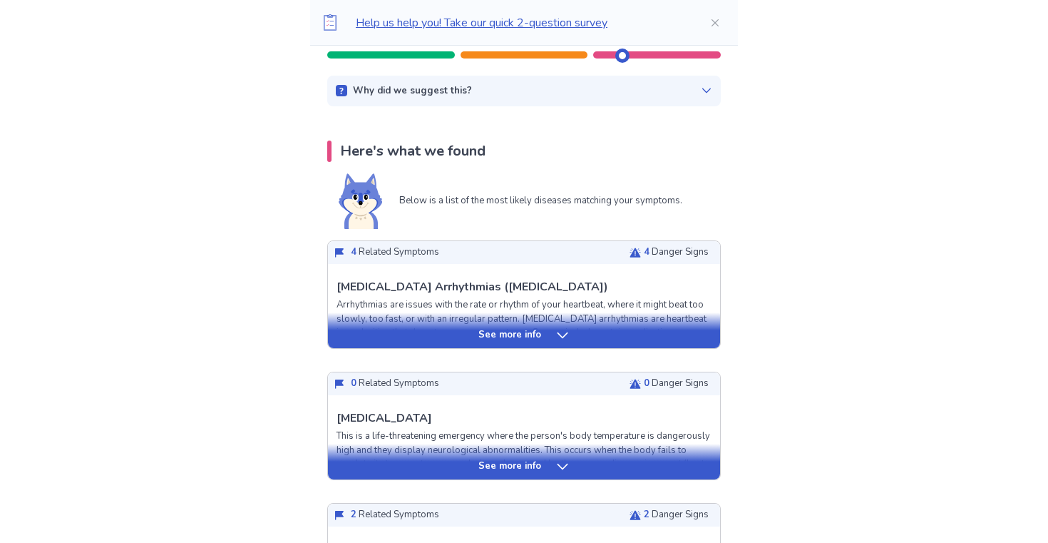
click at [481, 331] on p "See more info" at bounding box center [509, 335] width 63 height 14
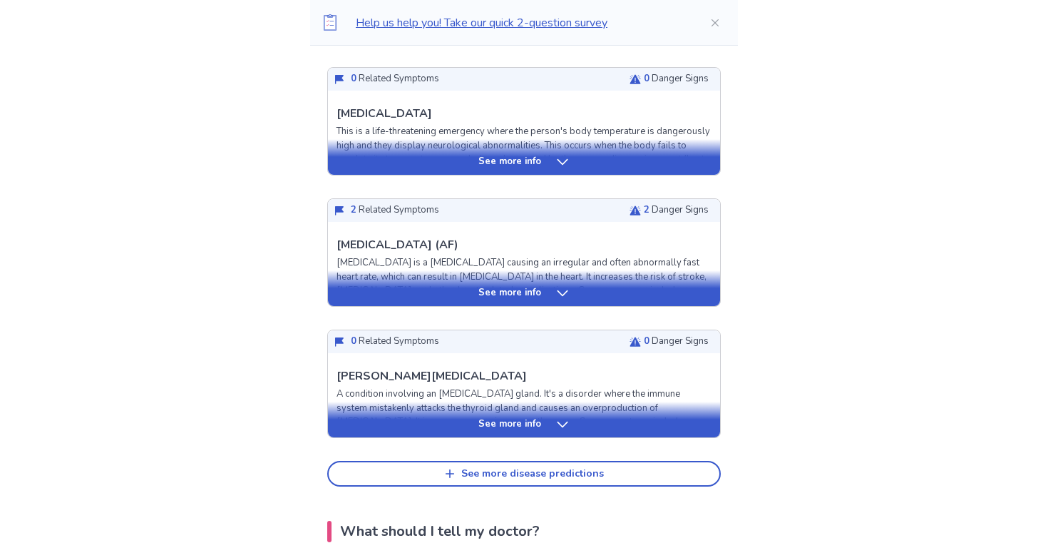
scroll to position [1630, 0]
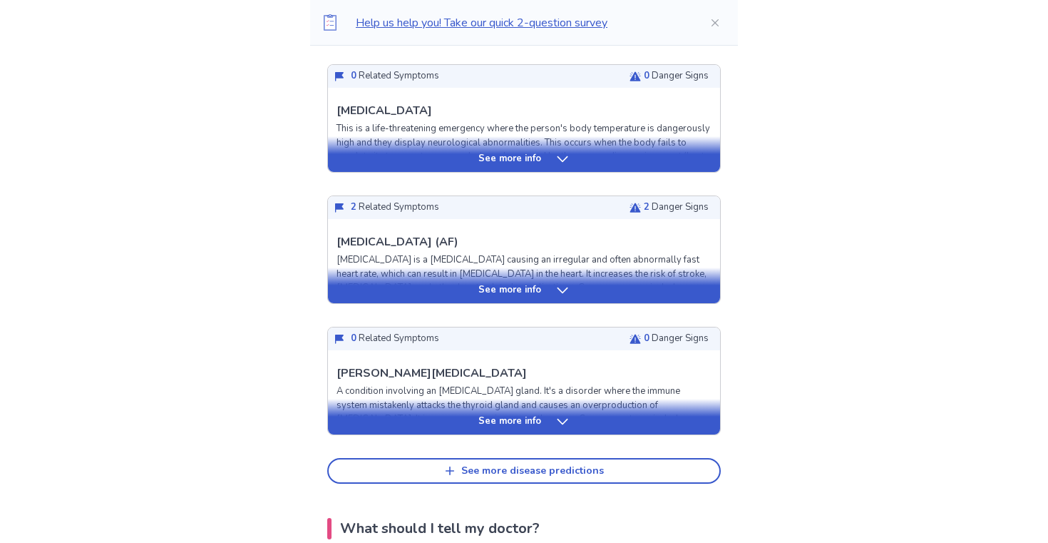
click at [468, 284] on div "See more info" at bounding box center [524, 290] width 392 height 14
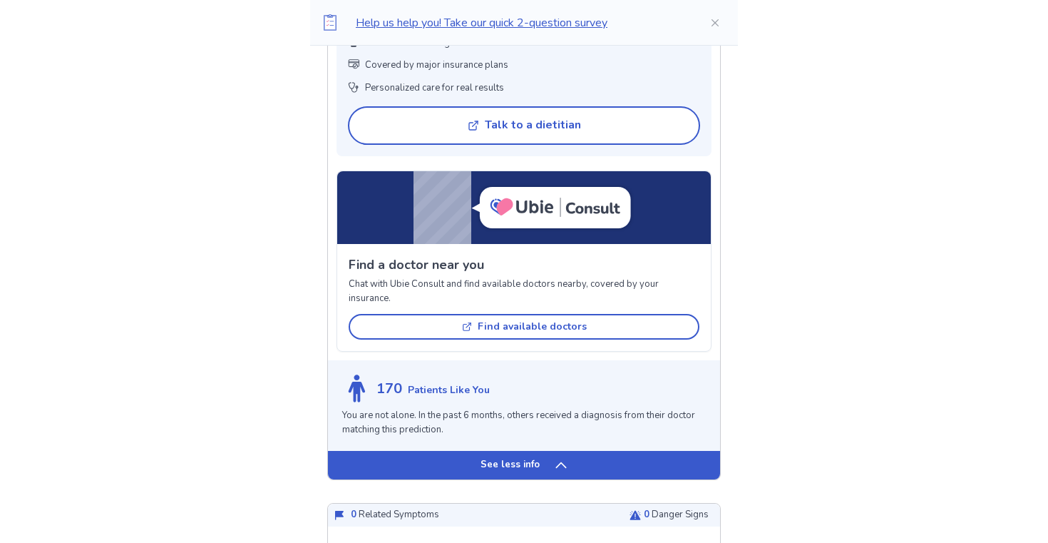
scroll to position [2691, 0]
